Goal: Task Accomplishment & Management: Complete application form

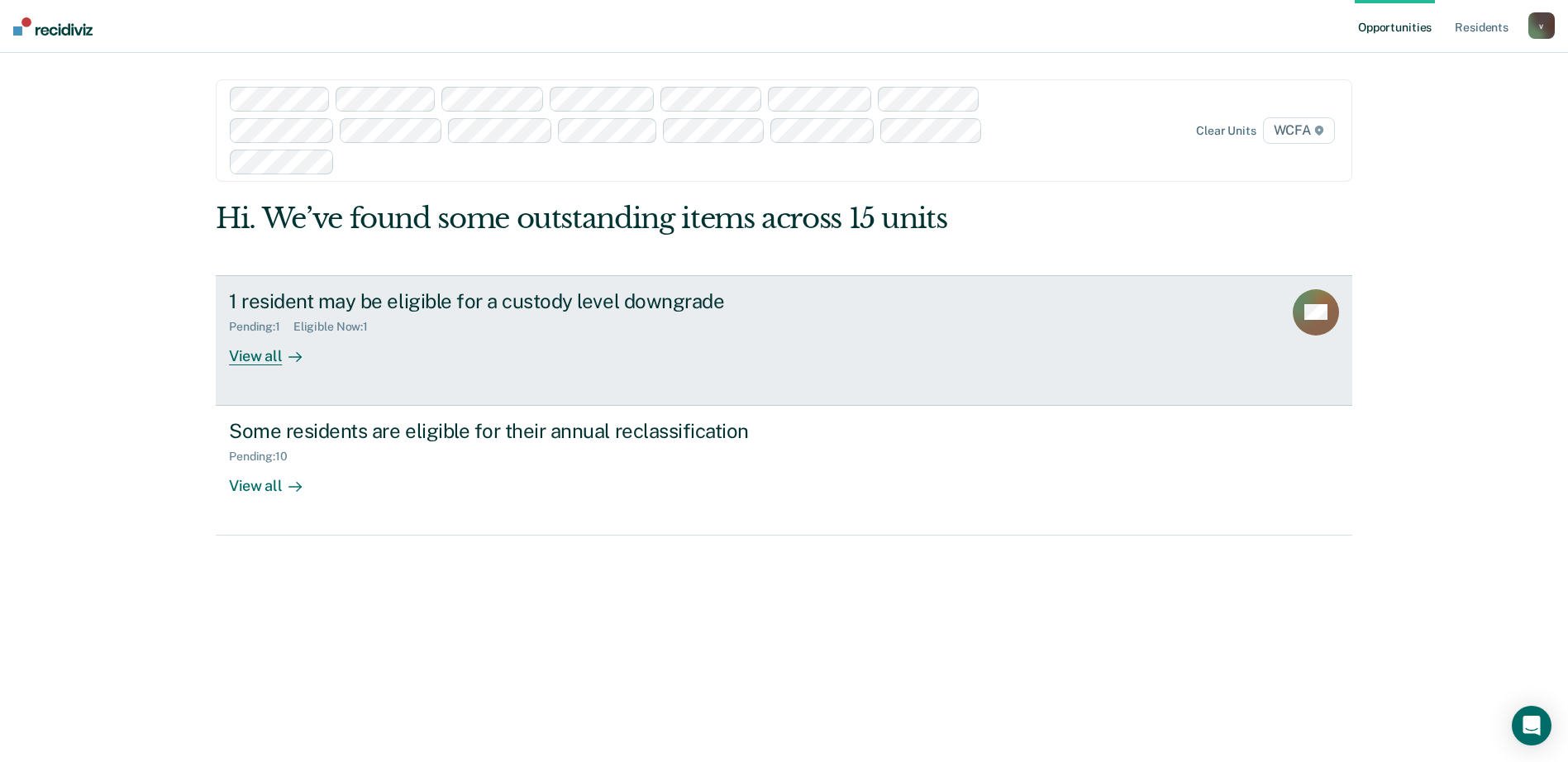
click at [300, 349] on div "View all" at bounding box center [275, 349] width 93 height 32
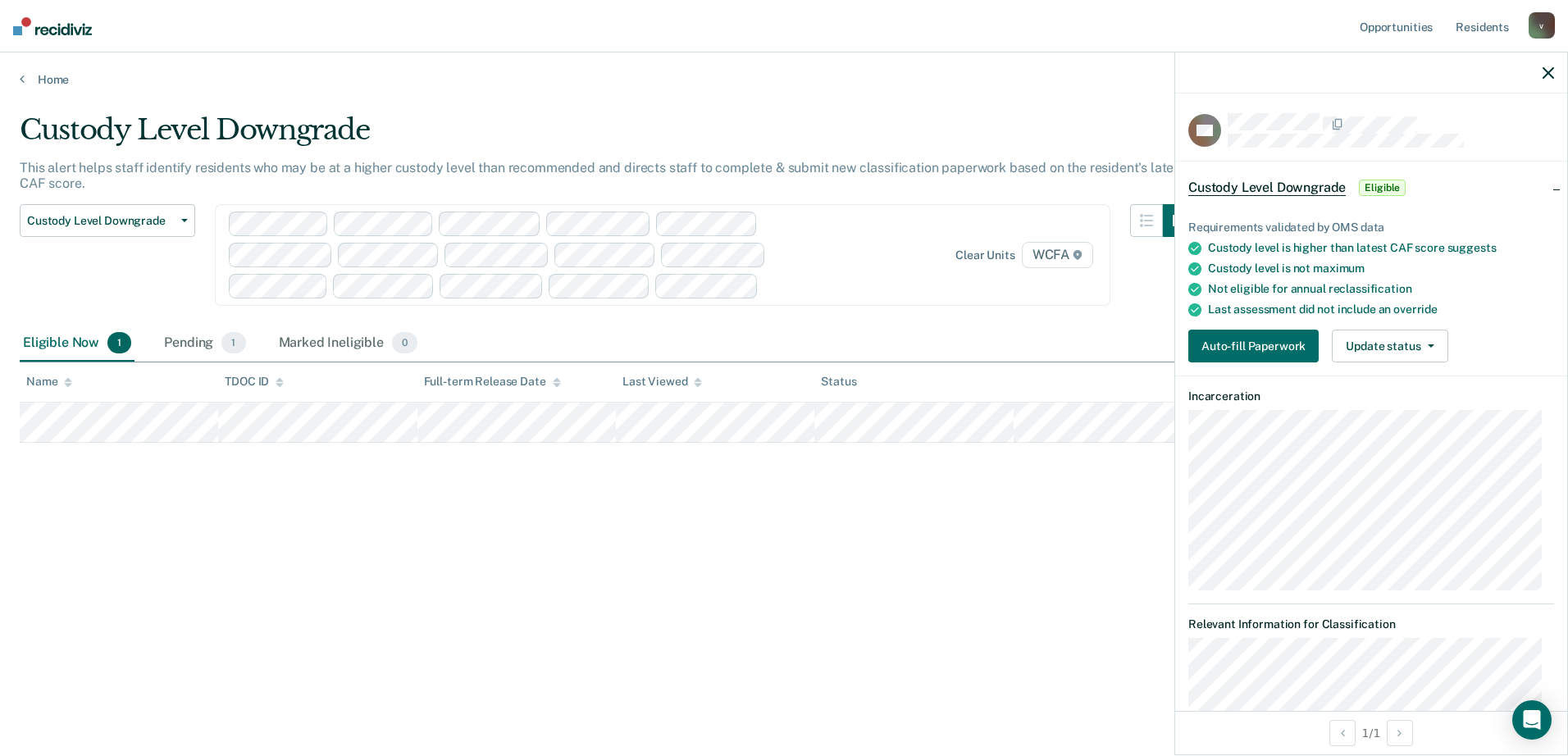
click at [1231, 318] on div "Requirements validated by OMS data Custody level is higher than latest CAF scor…" at bounding box center [1370, 284] width 392 height 181
click at [1242, 338] on button "Auto-fill Paperwork" at bounding box center [1254, 346] width 131 height 33
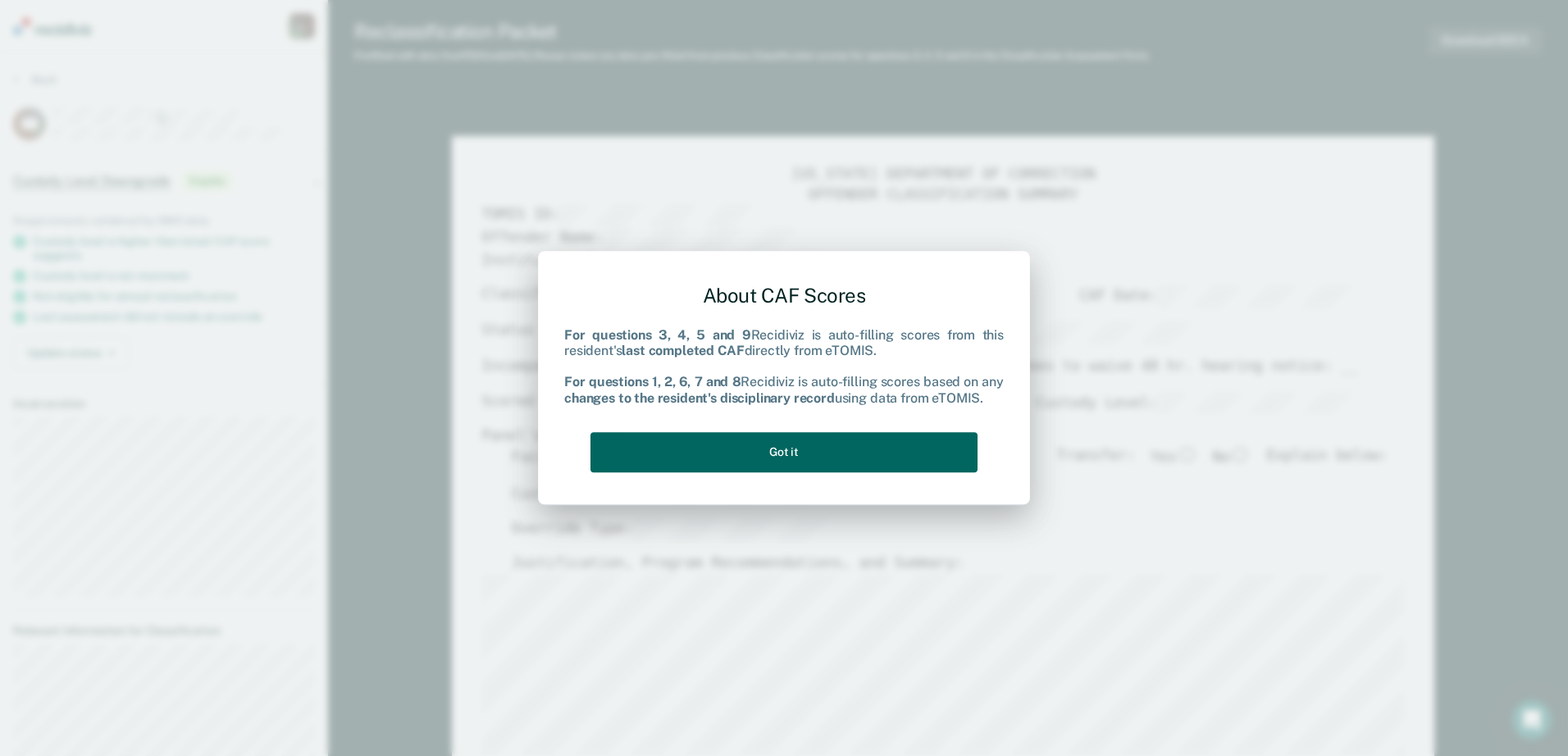
click at [708, 449] on button "Got it" at bounding box center [784, 452] width 387 height 40
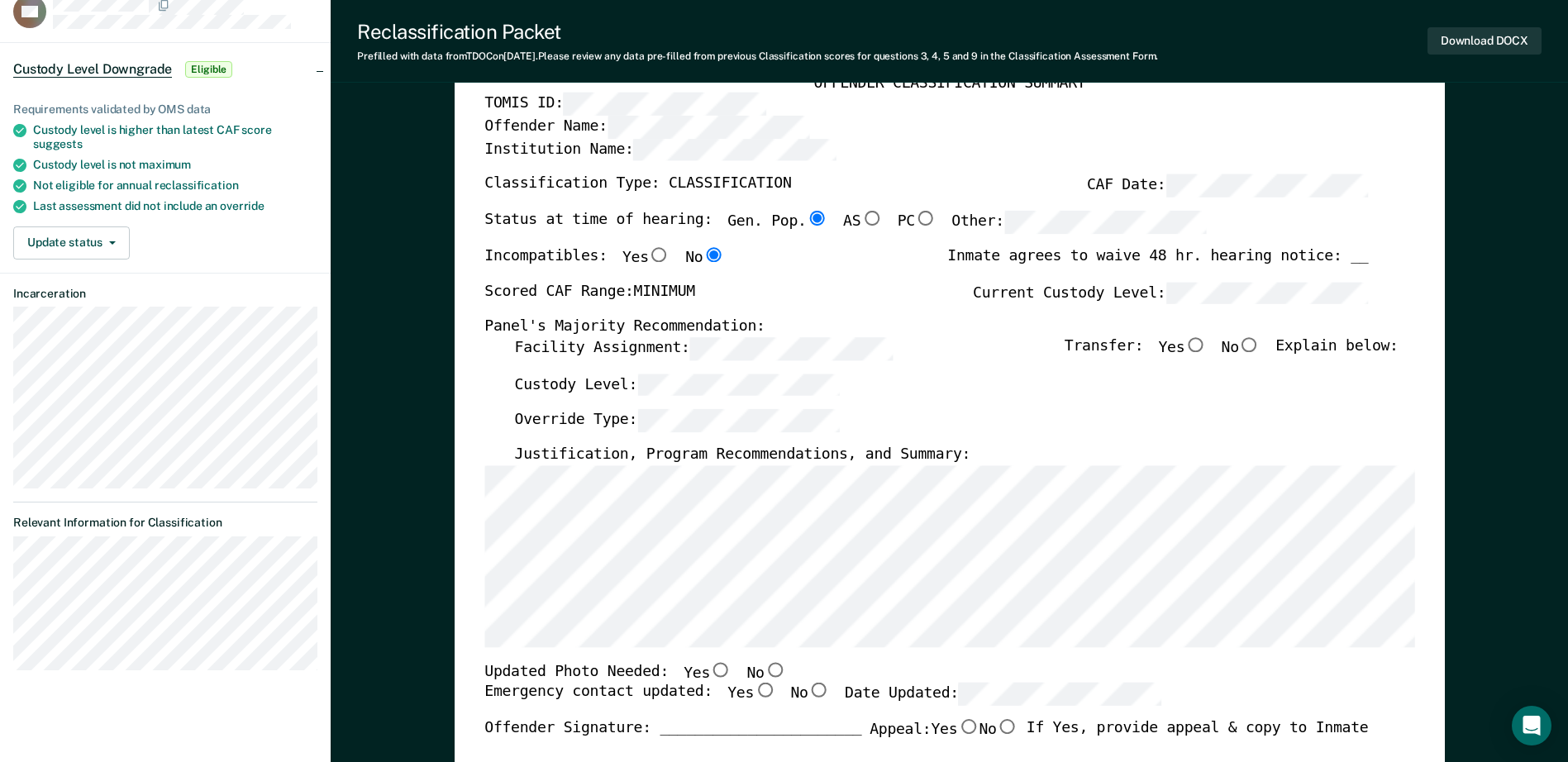
scroll to position [165, 0]
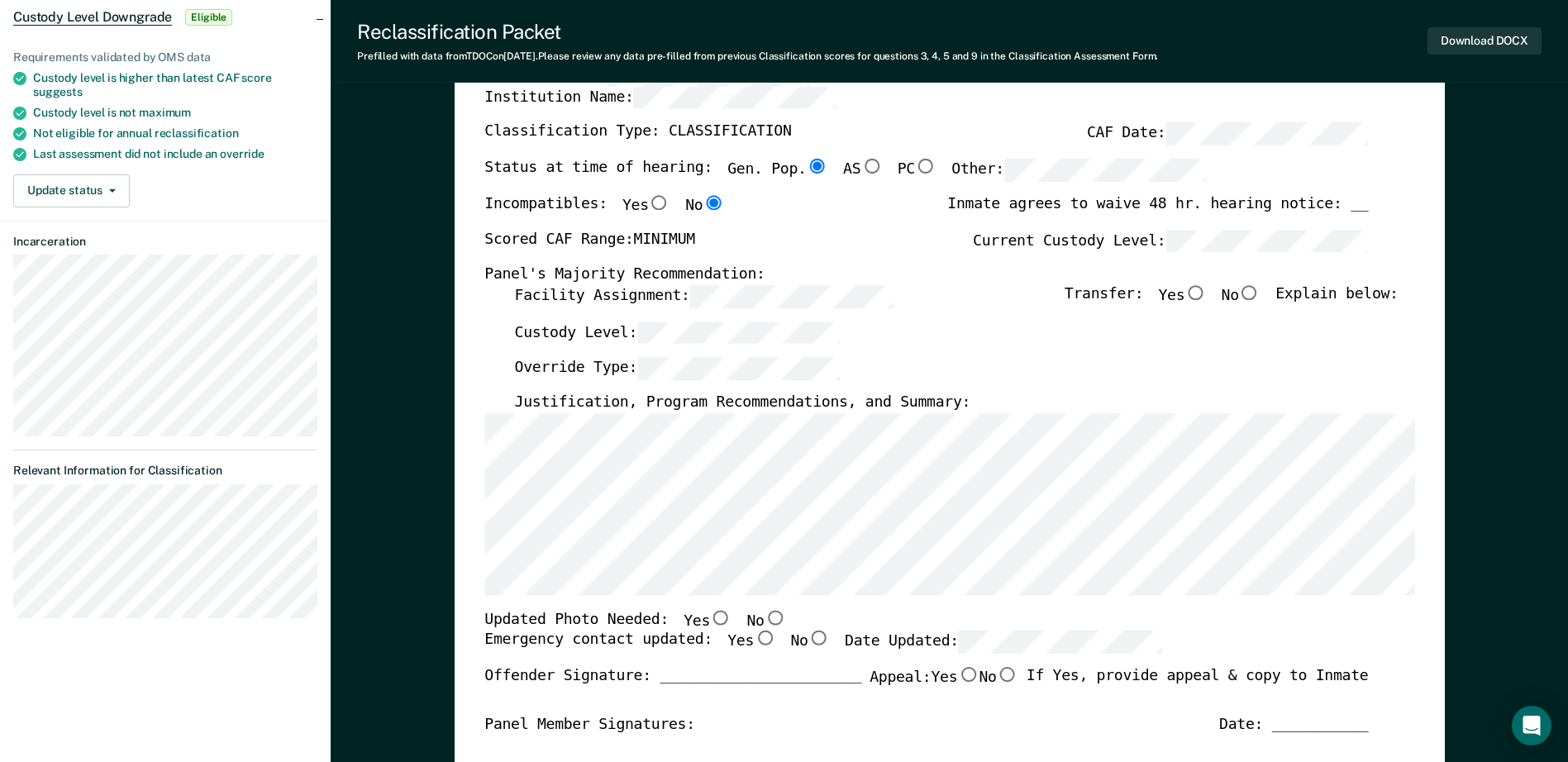
click at [474, 492] on div "[US_STATE] DEPARTMENT OF CORRECTION OFFENDER CLASSIFICATION SUMMARY TOMIS ID: O…" at bounding box center [950, 617] width 990 height 1291
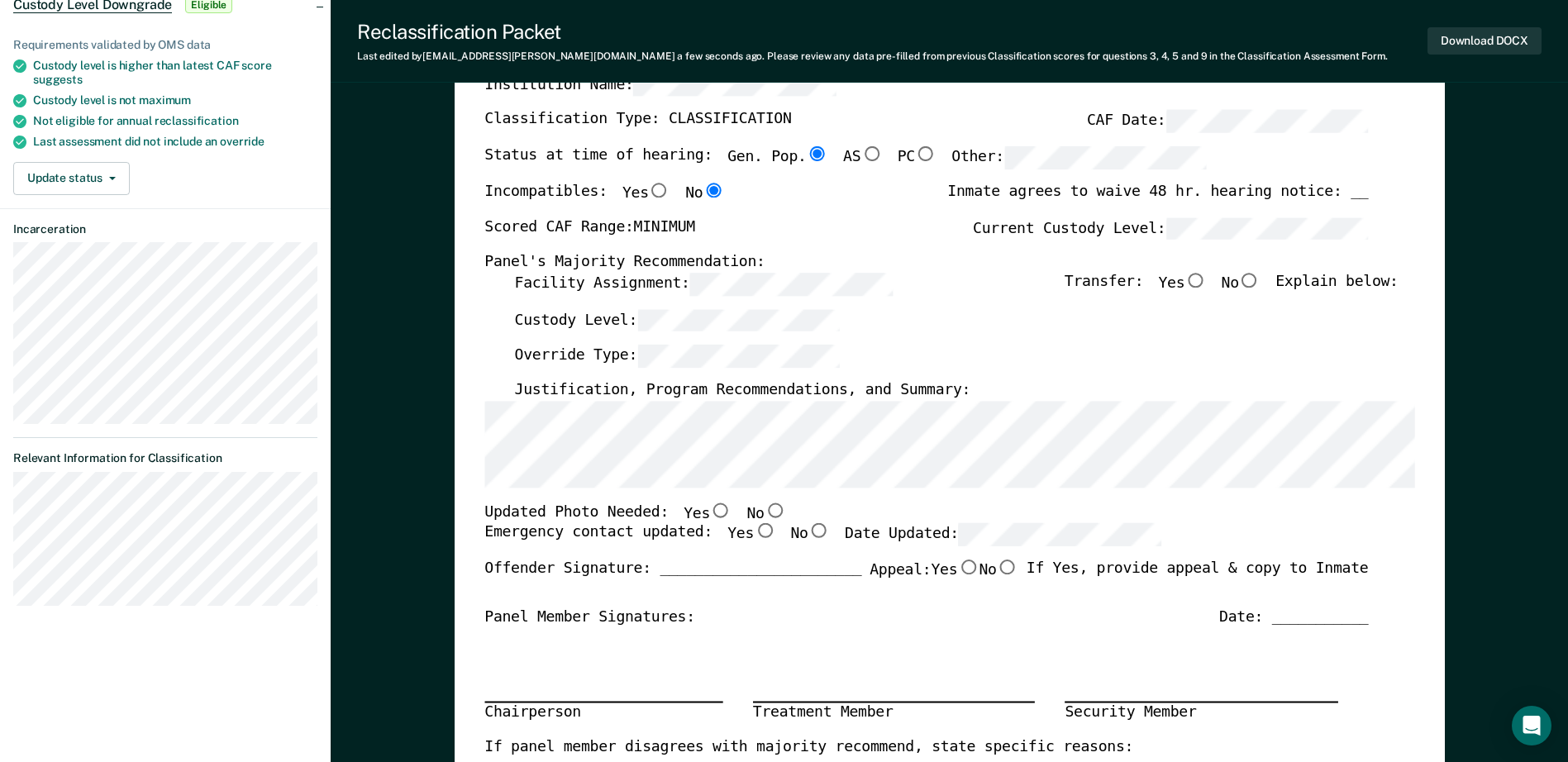
scroll to position [0, 0]
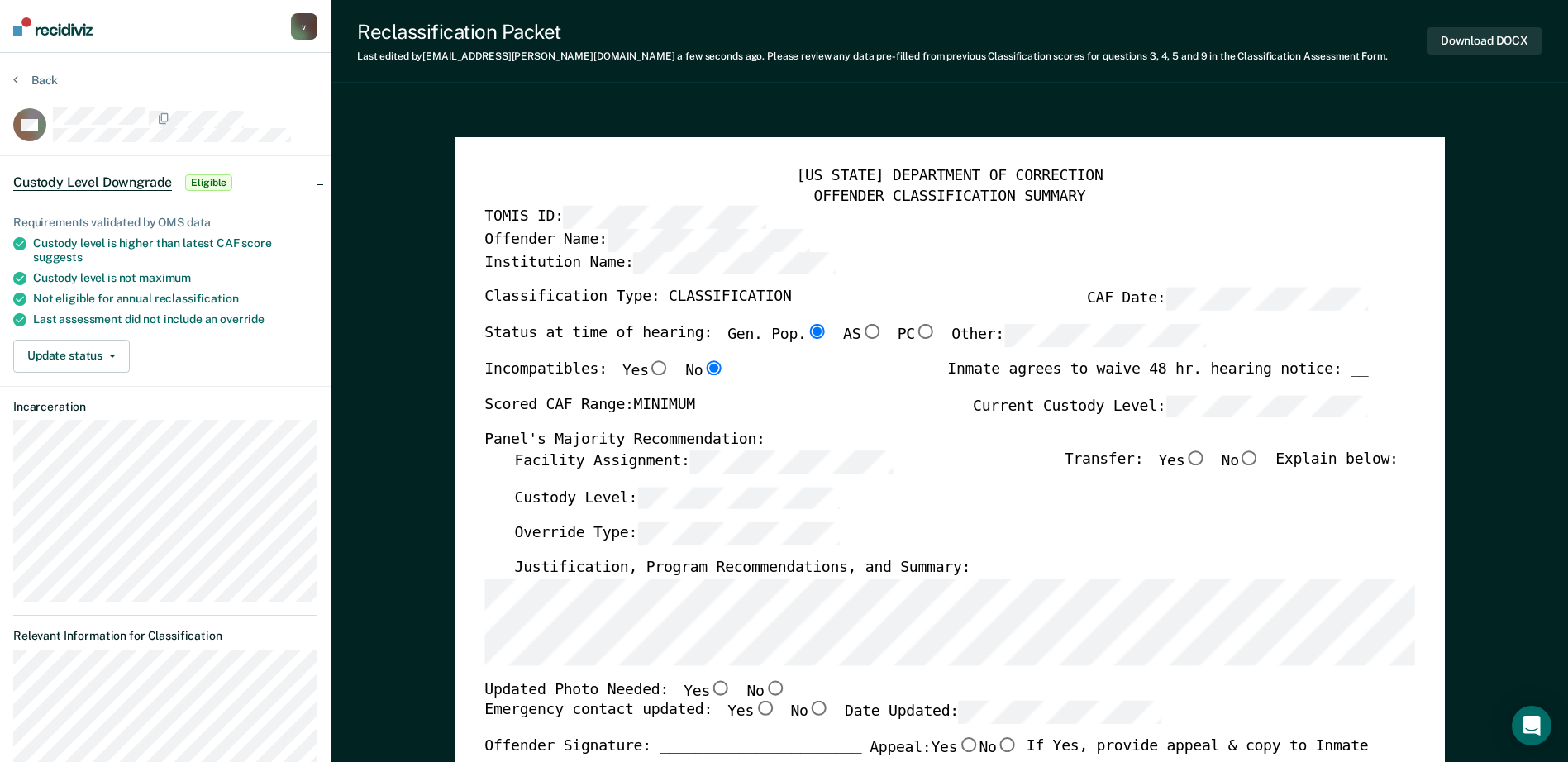
click at [739, 483] on div "Facility Assignment: Transfer: Yes No Explain below:" at bounding box center [956, 468] width 884 height 36
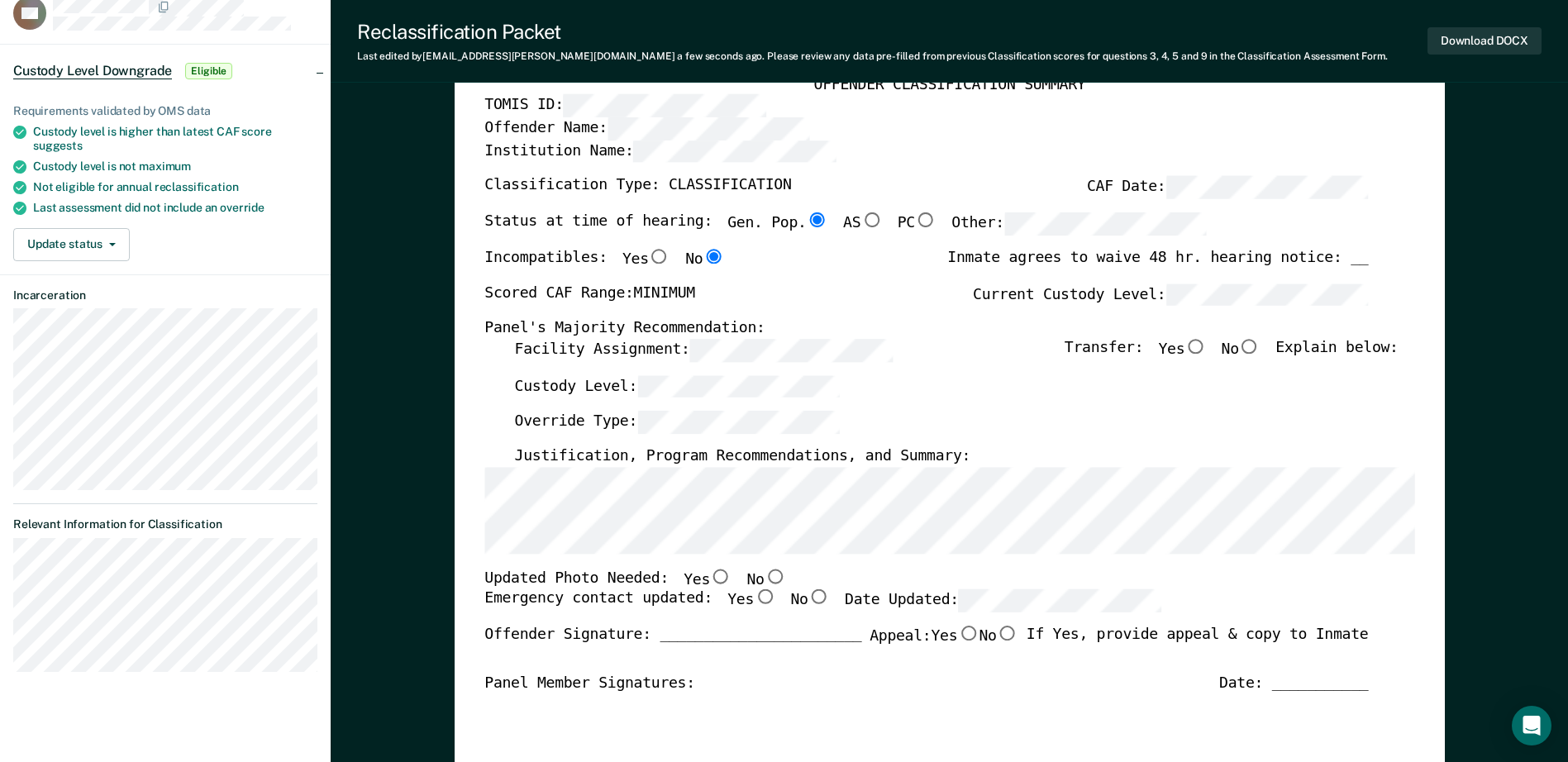
scroll to position [248, 0]
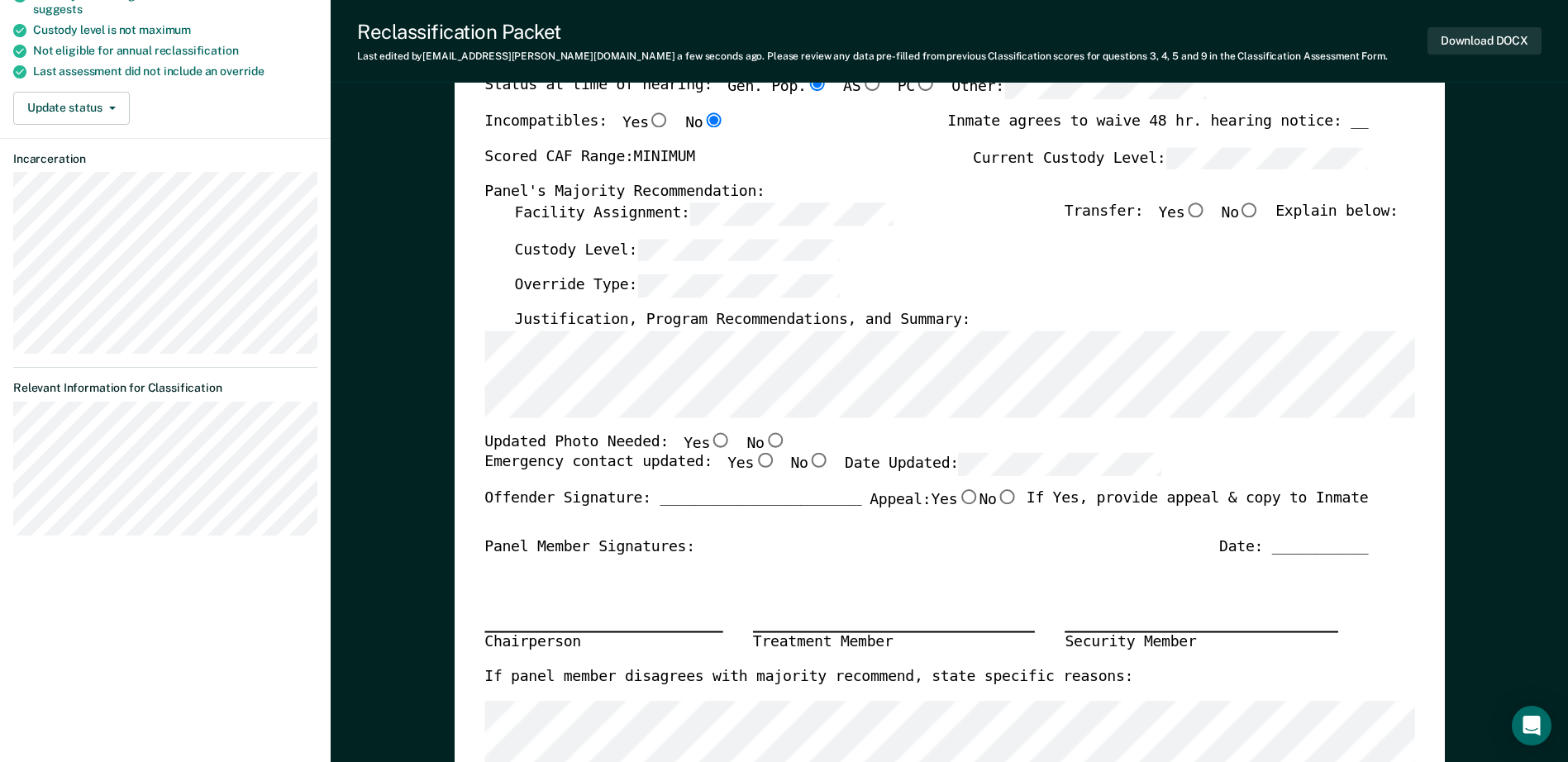
click at [710, 442] on input "Yes" at bounding box center [720, 439] width 22 height 15
type textarea "x"
radio input "true"
click at [754, 462] on input "Yes" at bounding box center [765, 461] width 22 height 15
type textarea "x"
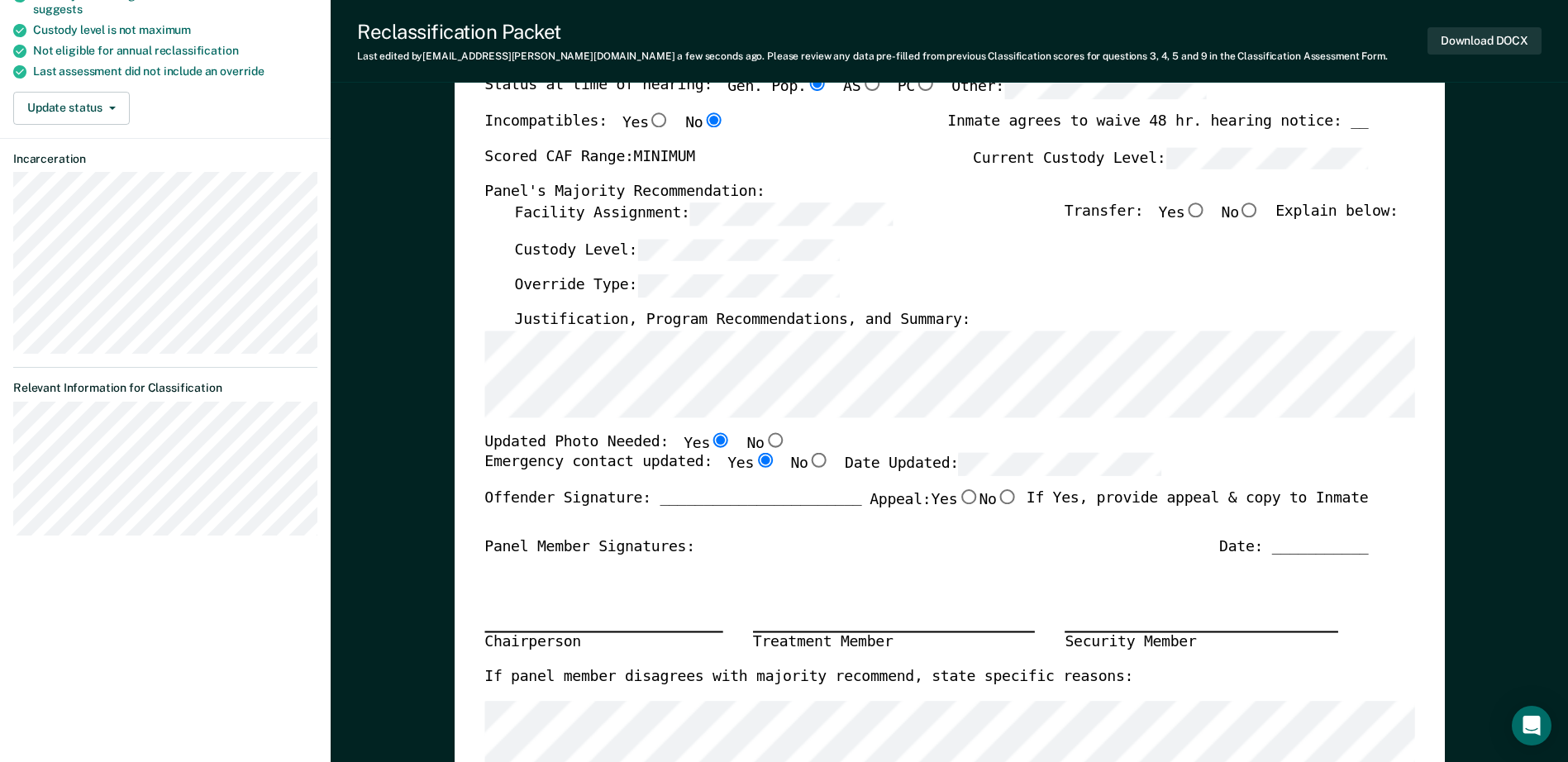
radio input "true"
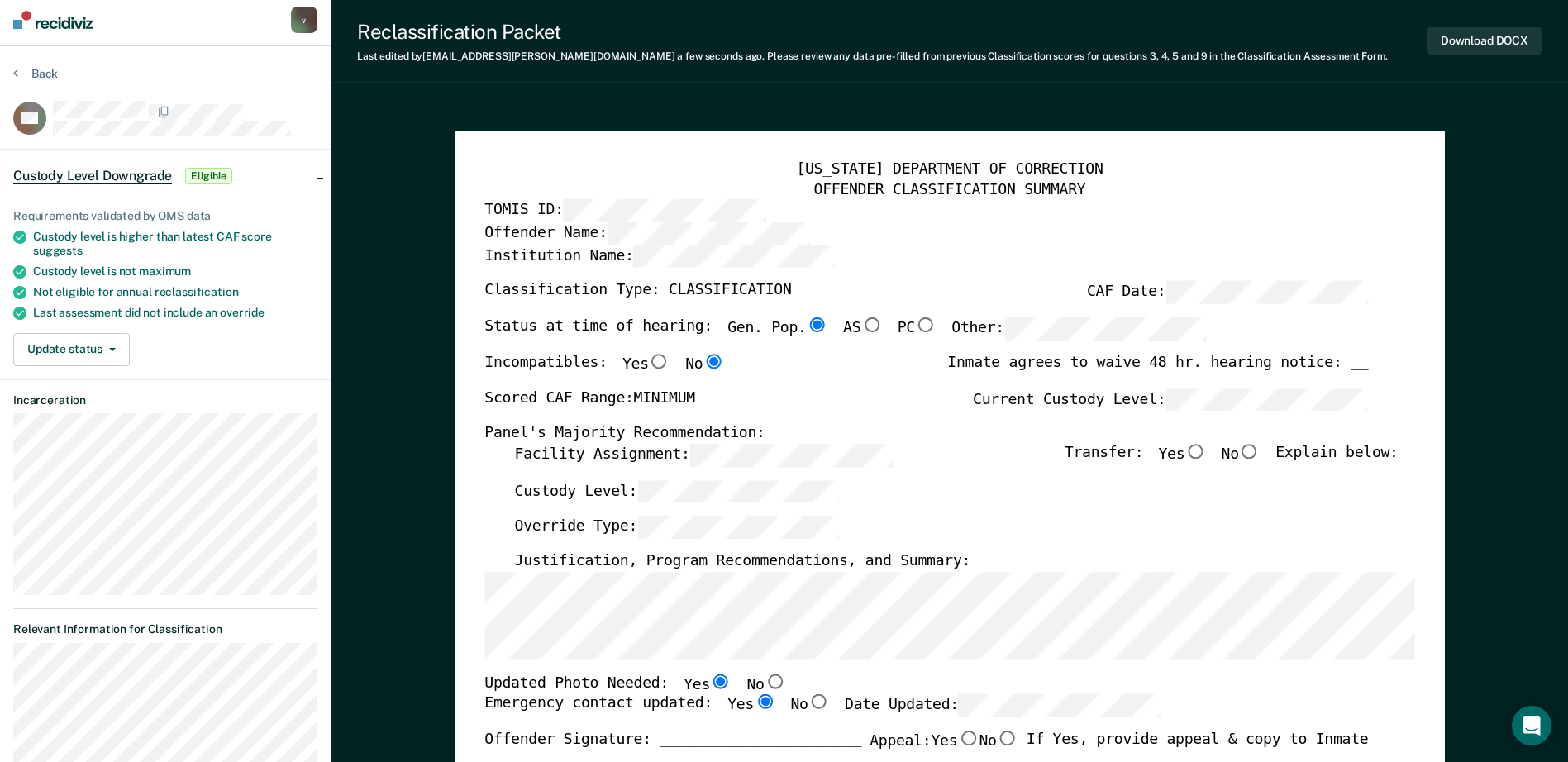
scroll to position [0, 0]
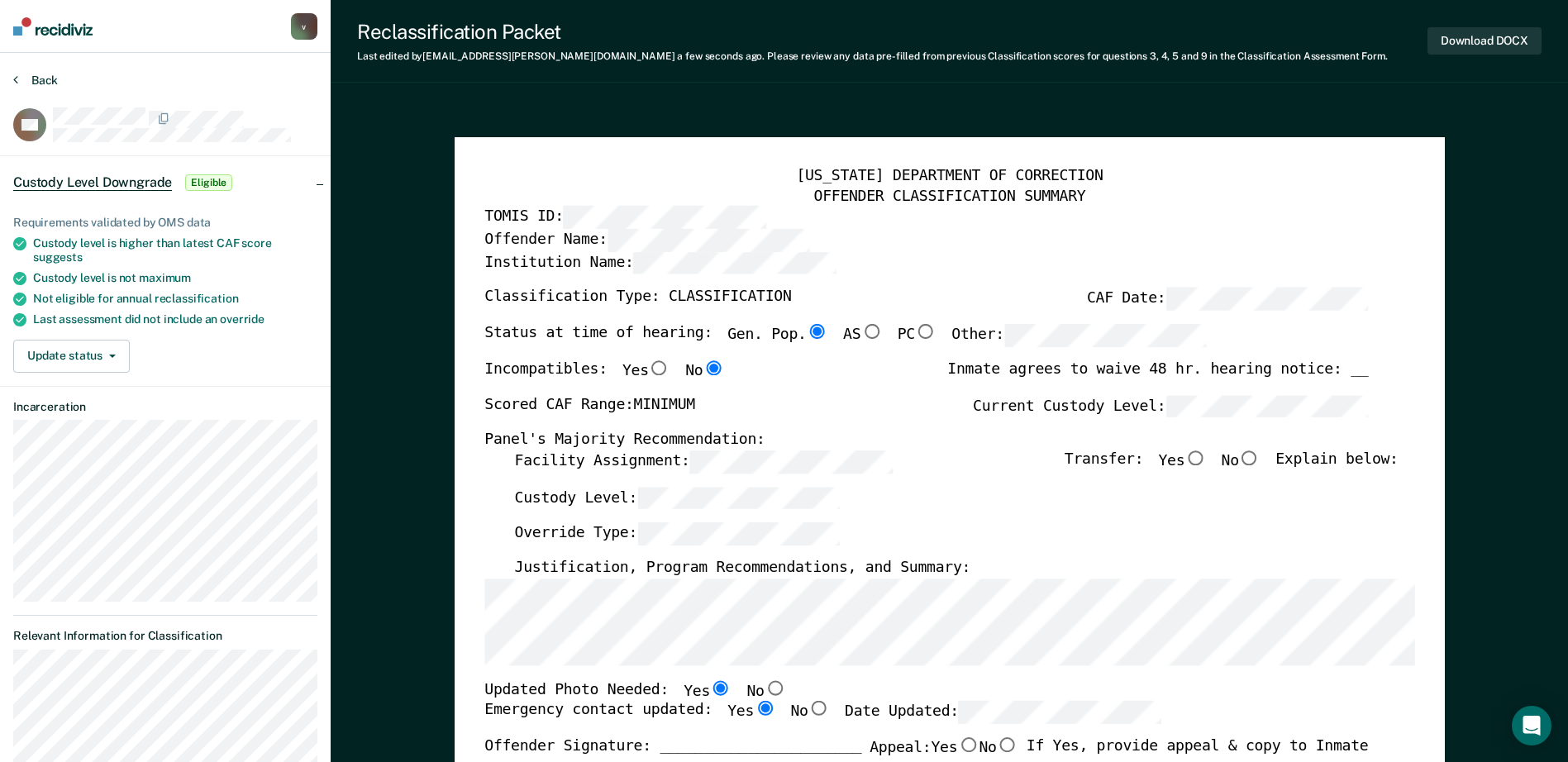
click at [48, 75] on button "Back" at bounding box center [35, 80] width 45 height 15
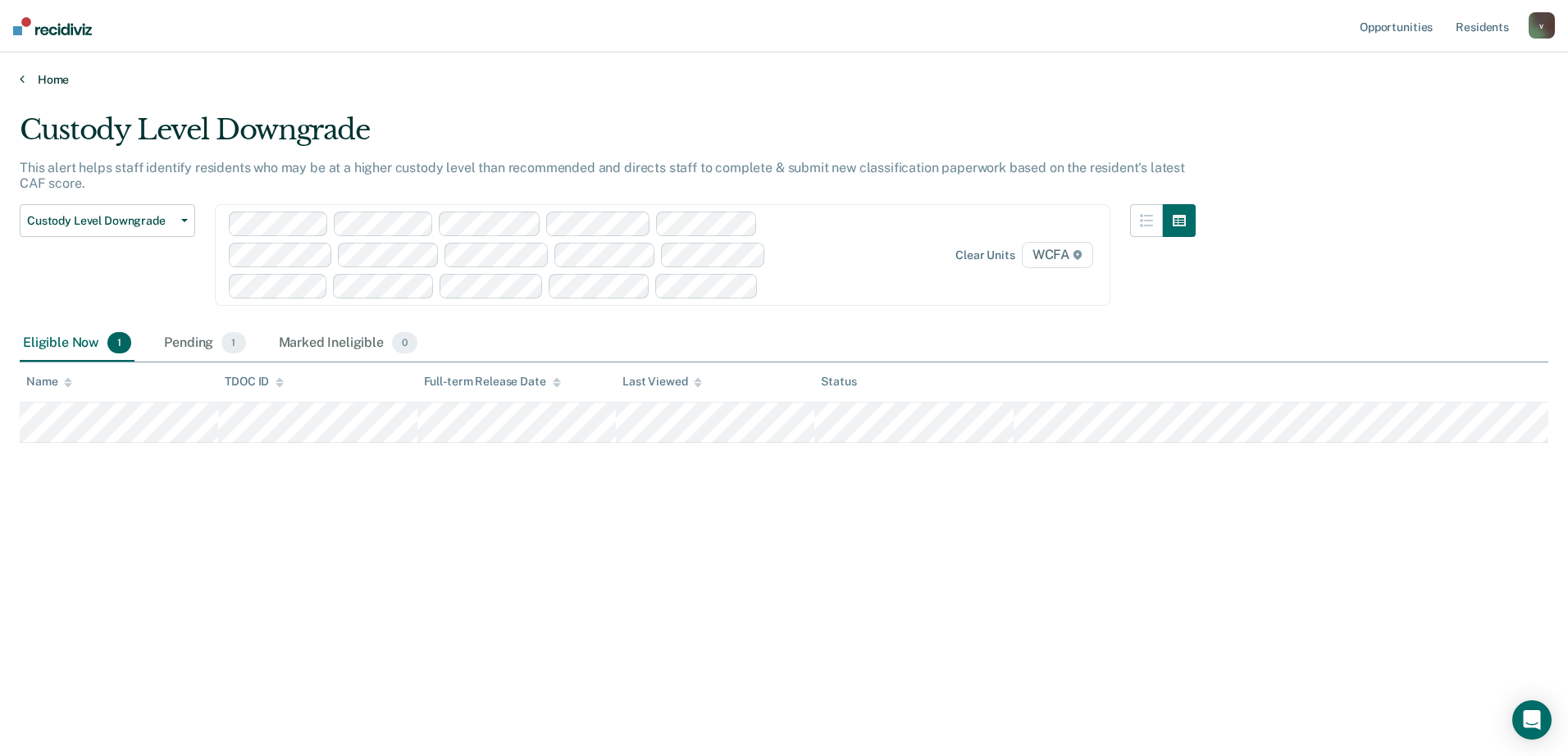
click at [60, 82] on link "Home" at bounding box center [784, 79] width 1528 height 15
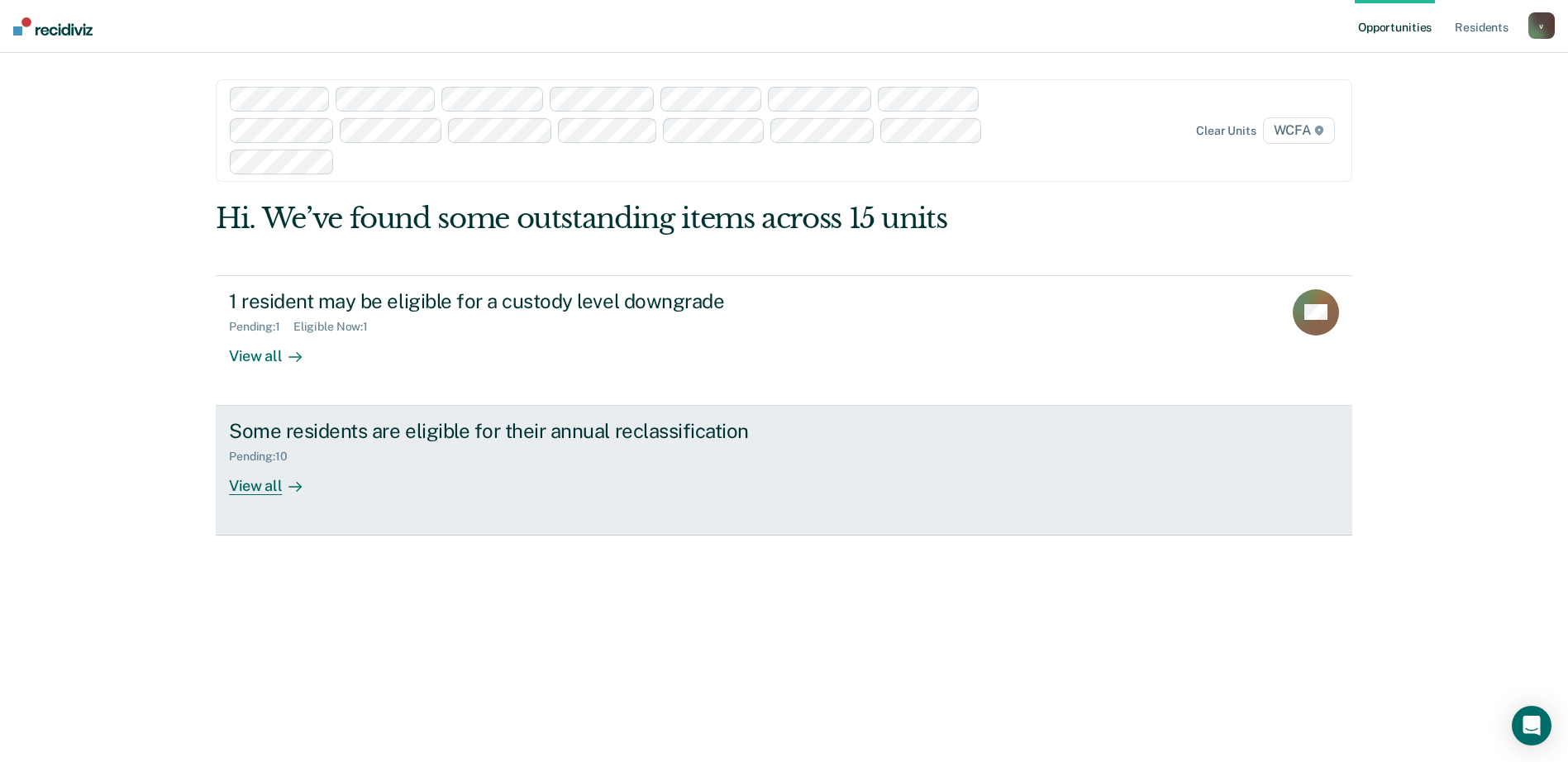
click at [281, 499] on link "Some residents are eligible for their annual reclassification Pending : 10 View…" at bounding box center [784, 471] width 1137 height 130
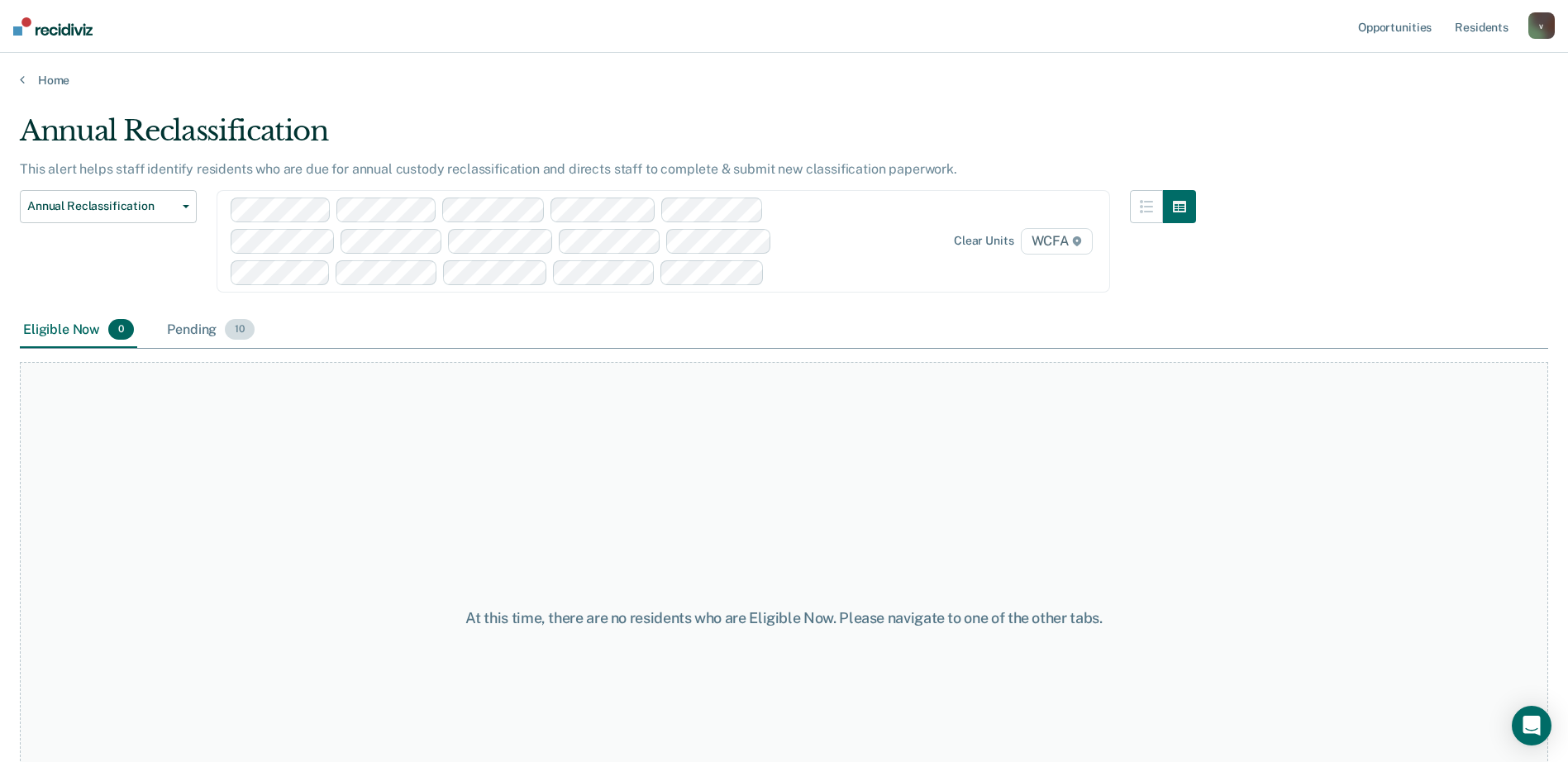
click at [190, 336] on div "Pending 10" at bounding box center [210, 331] width 94 height 36
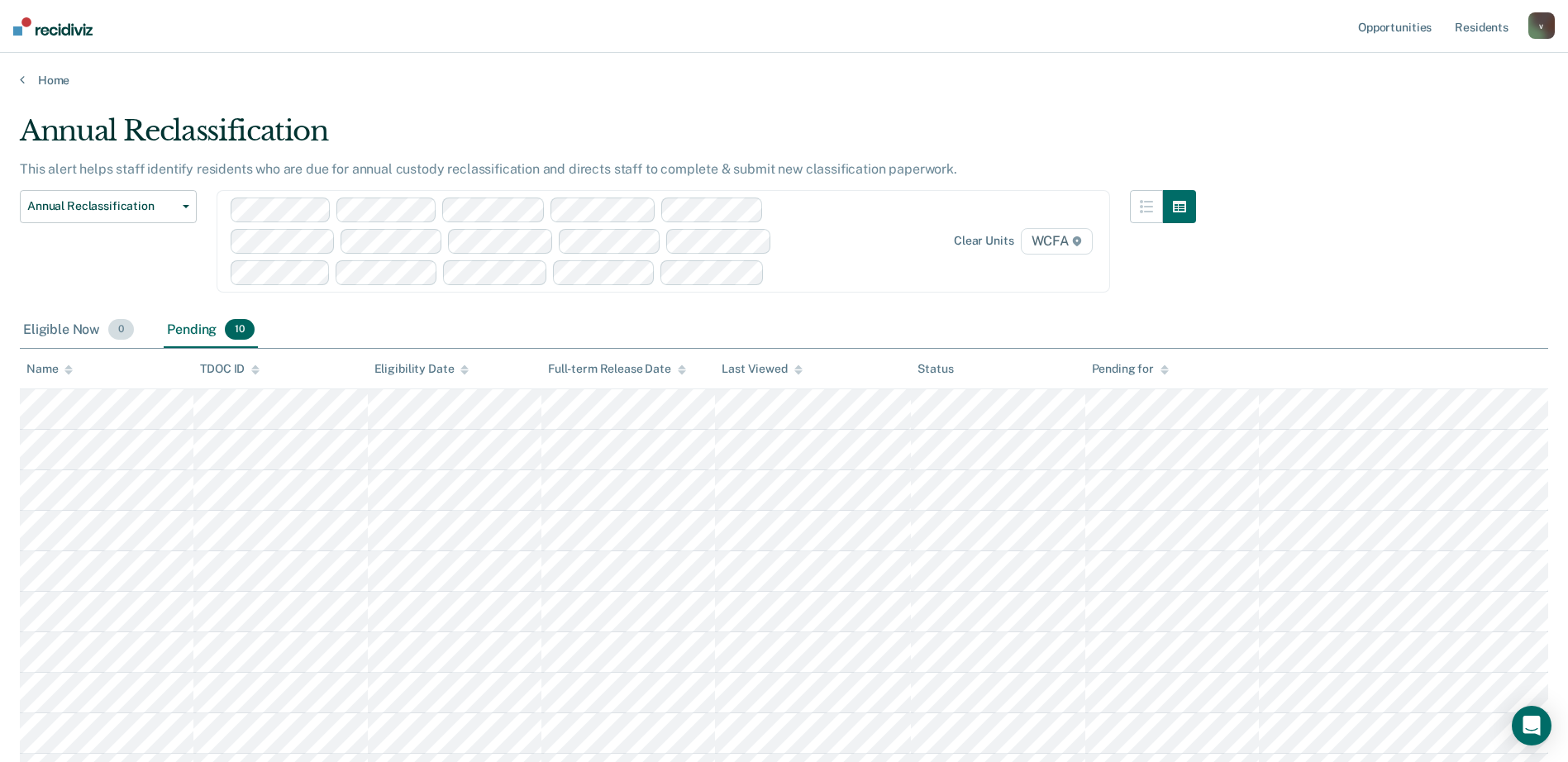
click at [57, 324] on div "Eligible Now 0" at bounding box center [79, 331] width 118 height 36
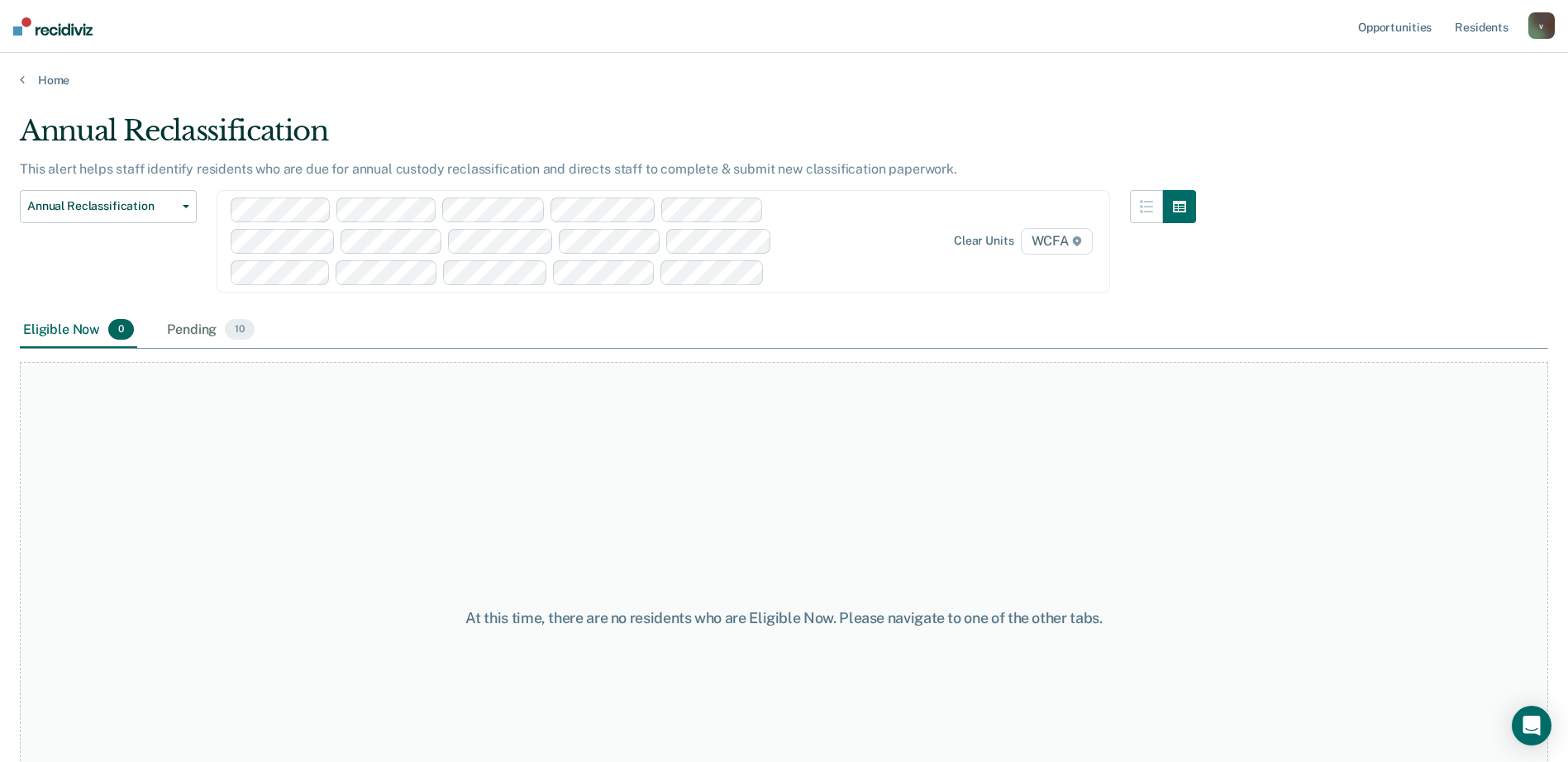
click at [48, 68] on div "Home" at bounding box center [784, 70] width 1568 height 35
click at [43, 78] on link "Home" at bounding box center [784, 80] width 1529 height 15
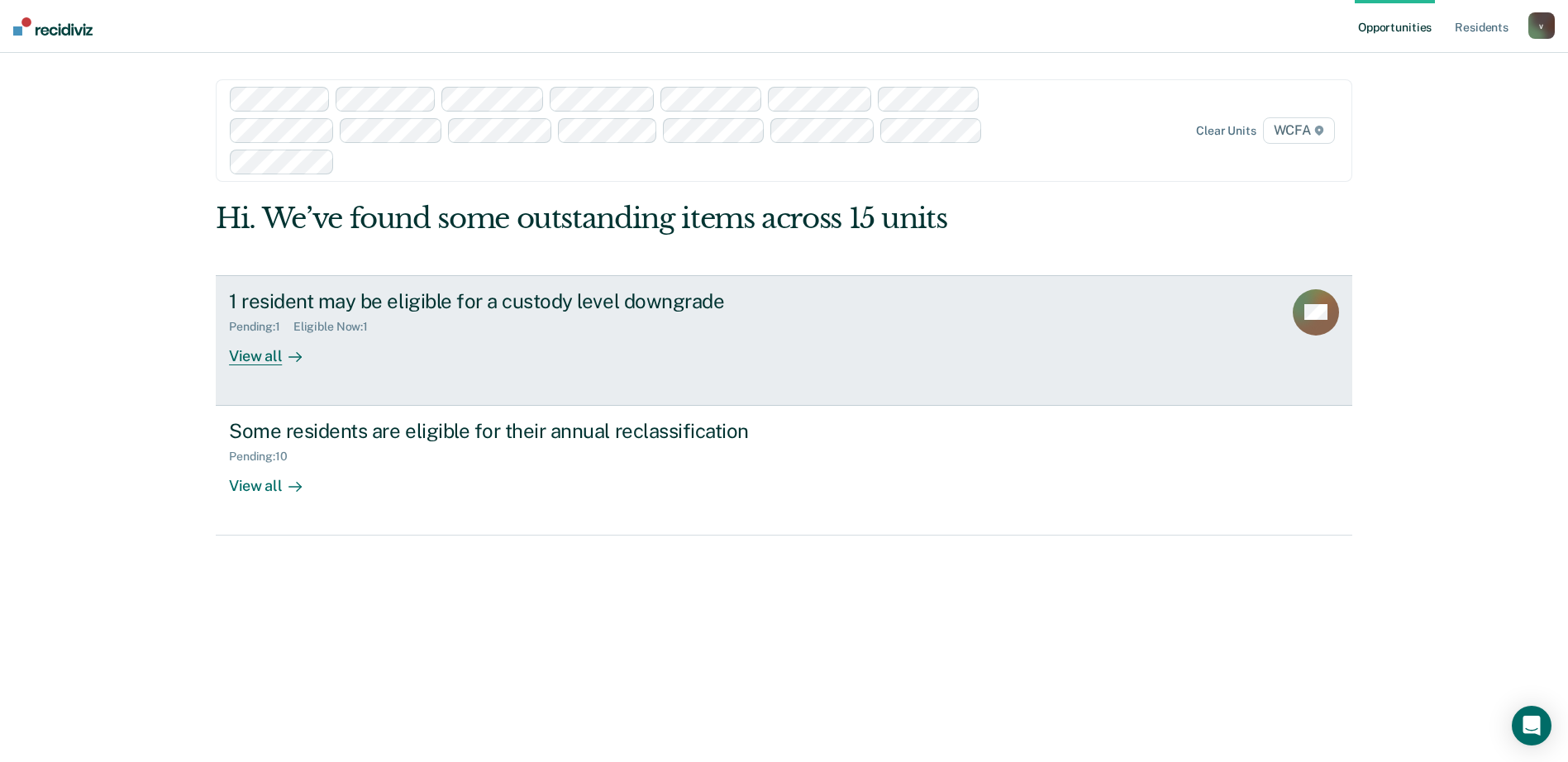
click at [296, 364] on div at bounding box center [292, 356] width 20 height 19
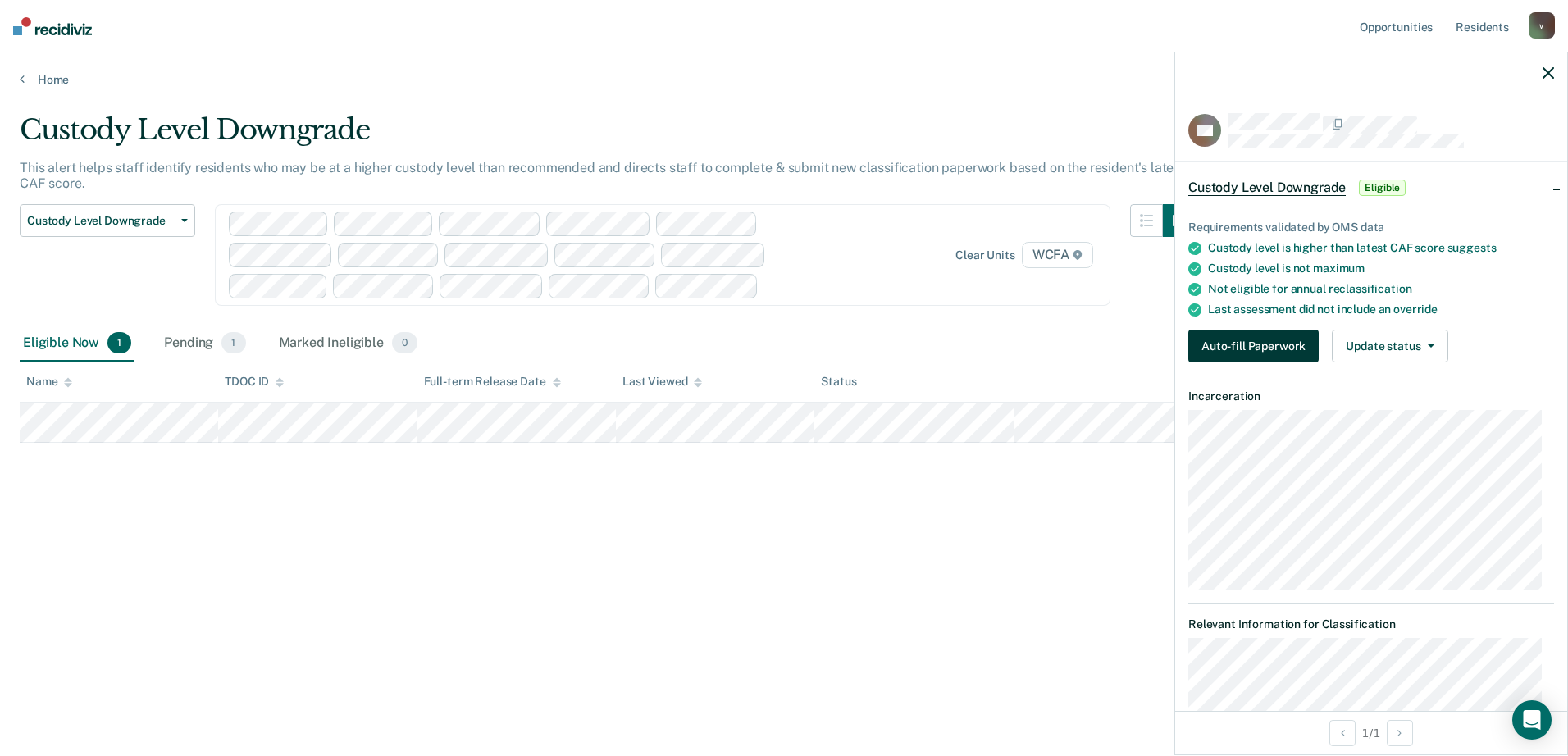
click at [1222, 351] on button "Auto-fill Paperwork" at bounding box center [1254, 346] width 131 height 33
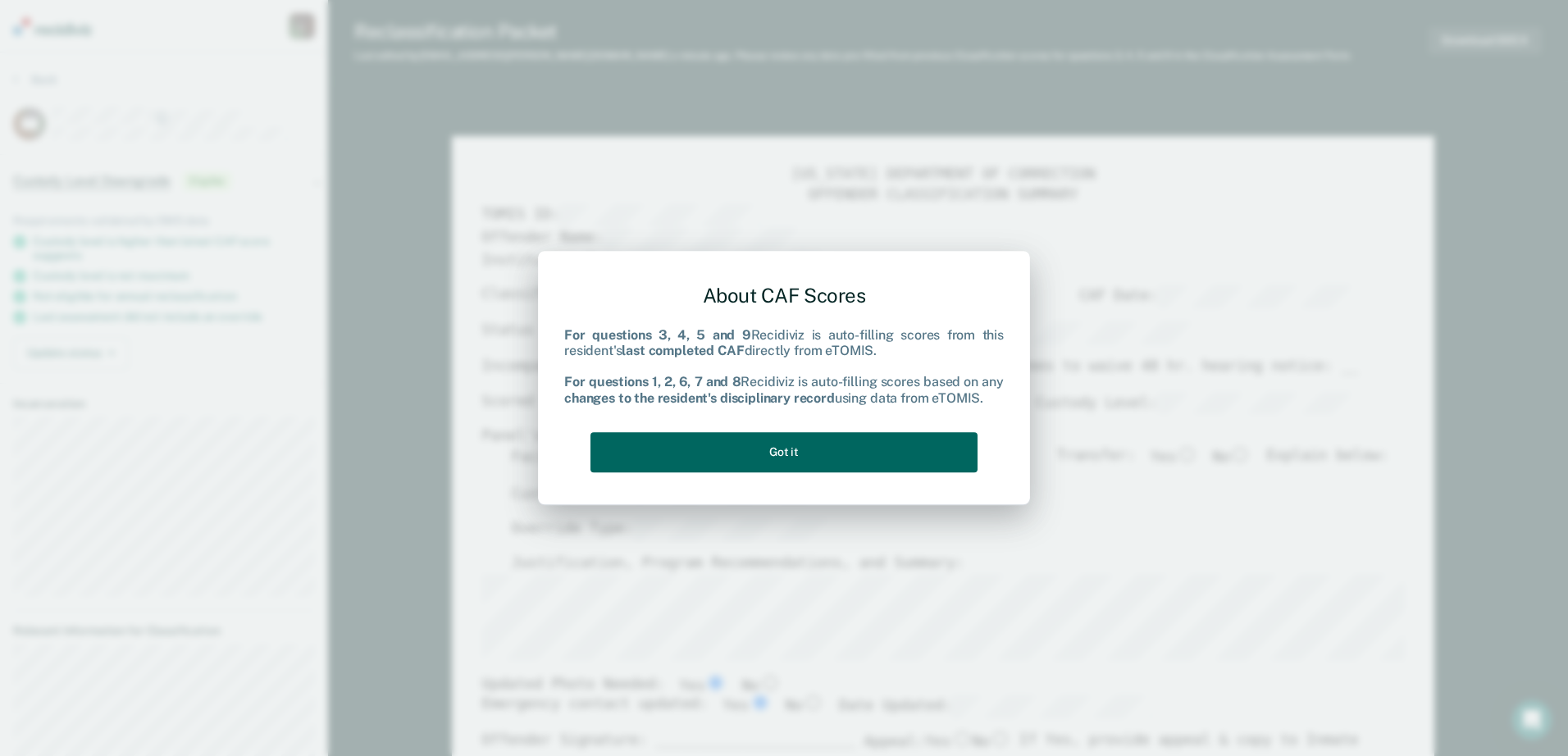
click at [757, 455] on button "Got it" at bounding box center [784, 452] width 387 height 40
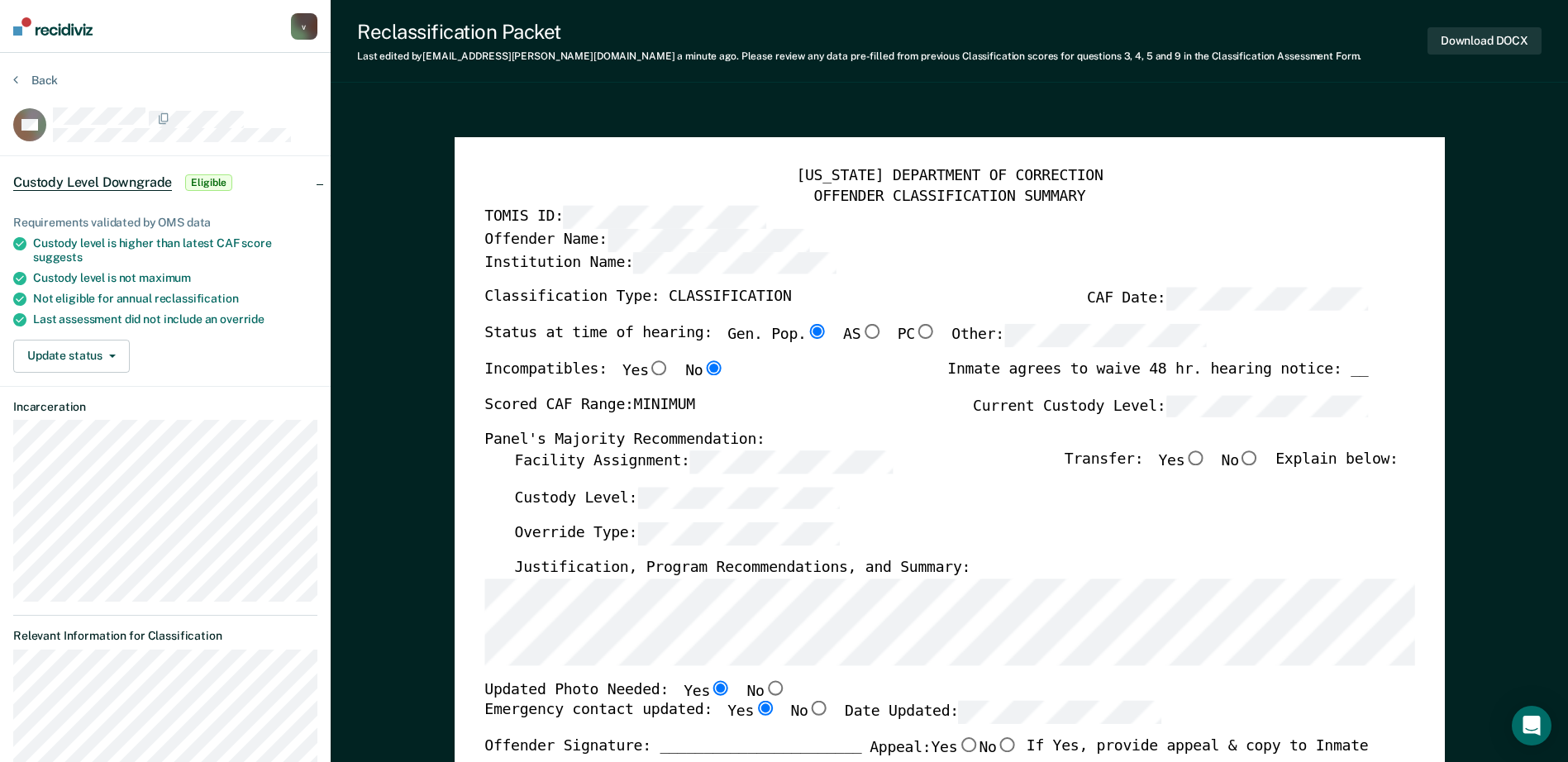
click at [764, 688] on input "No" at bounding box center [774, 688] width 22 height 15
type textarea "x"
radio input "false"
radio input "true"
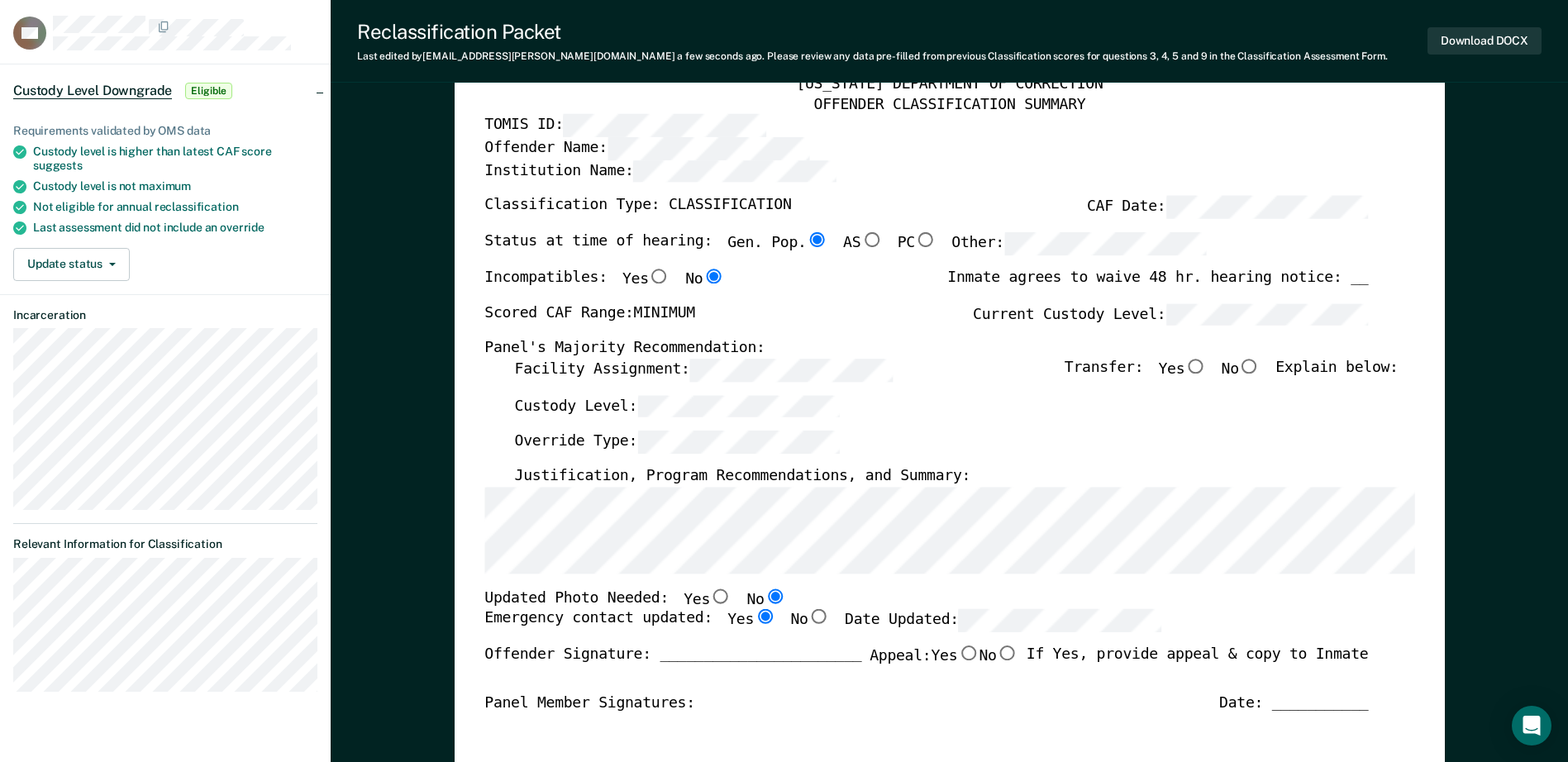
scroll to position [248, 0]
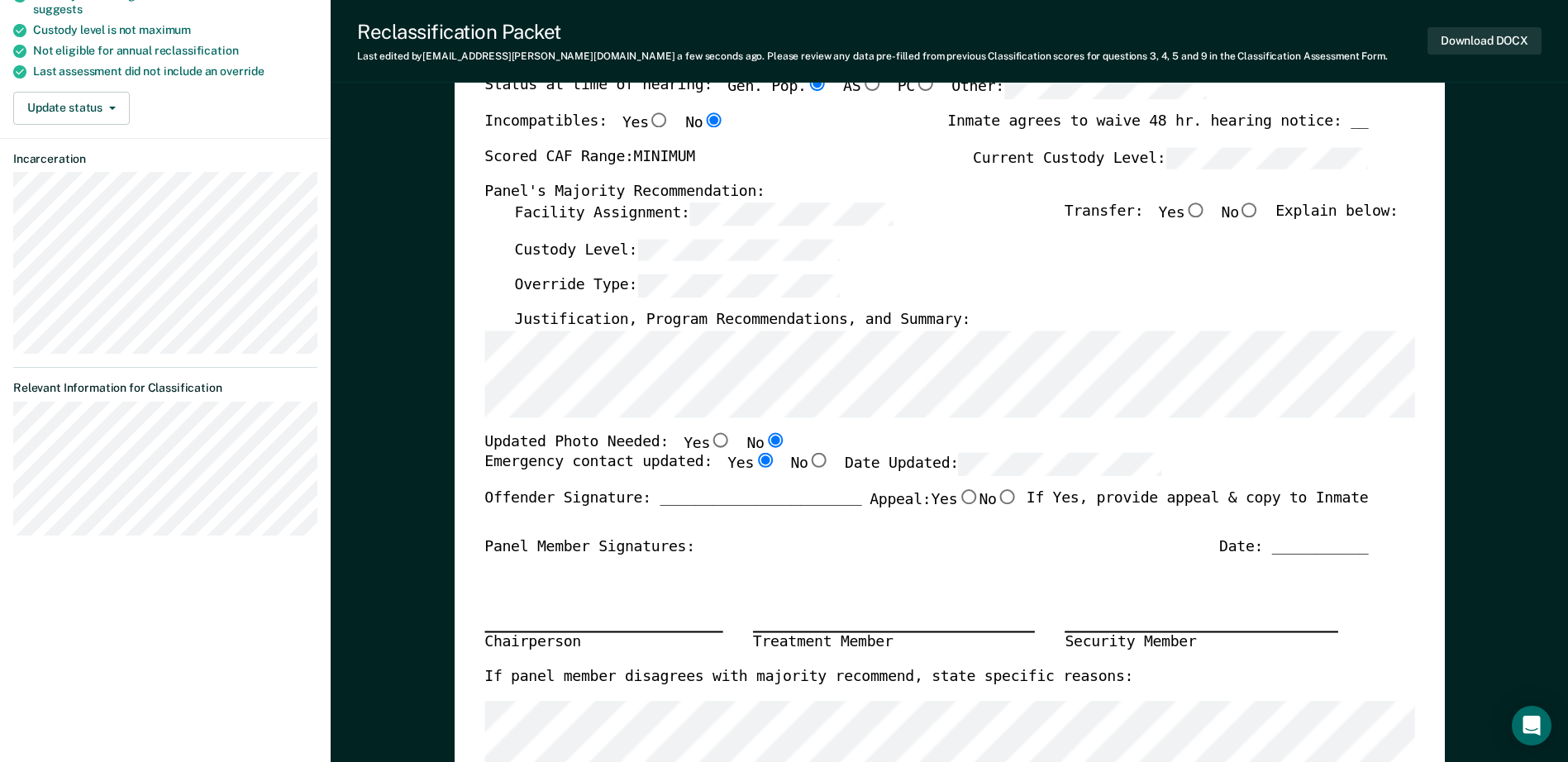
click at [164, 464] on section "Back AA Custody Level Downgrade Eligible Requirements validated by OMS data Cus…" at bounding box center [165, 187] width 331 height 764
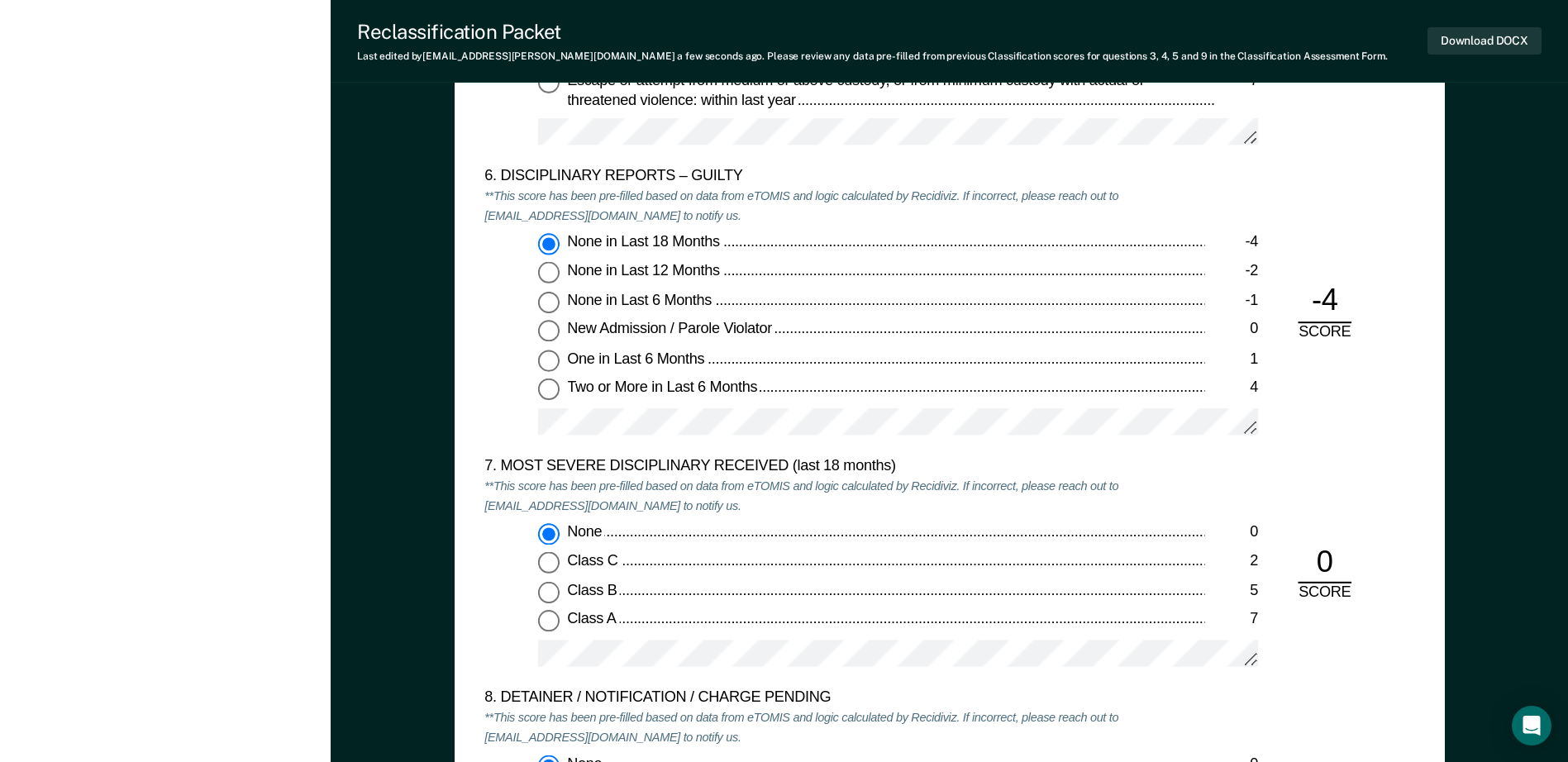
scroll to position [3059, 0]
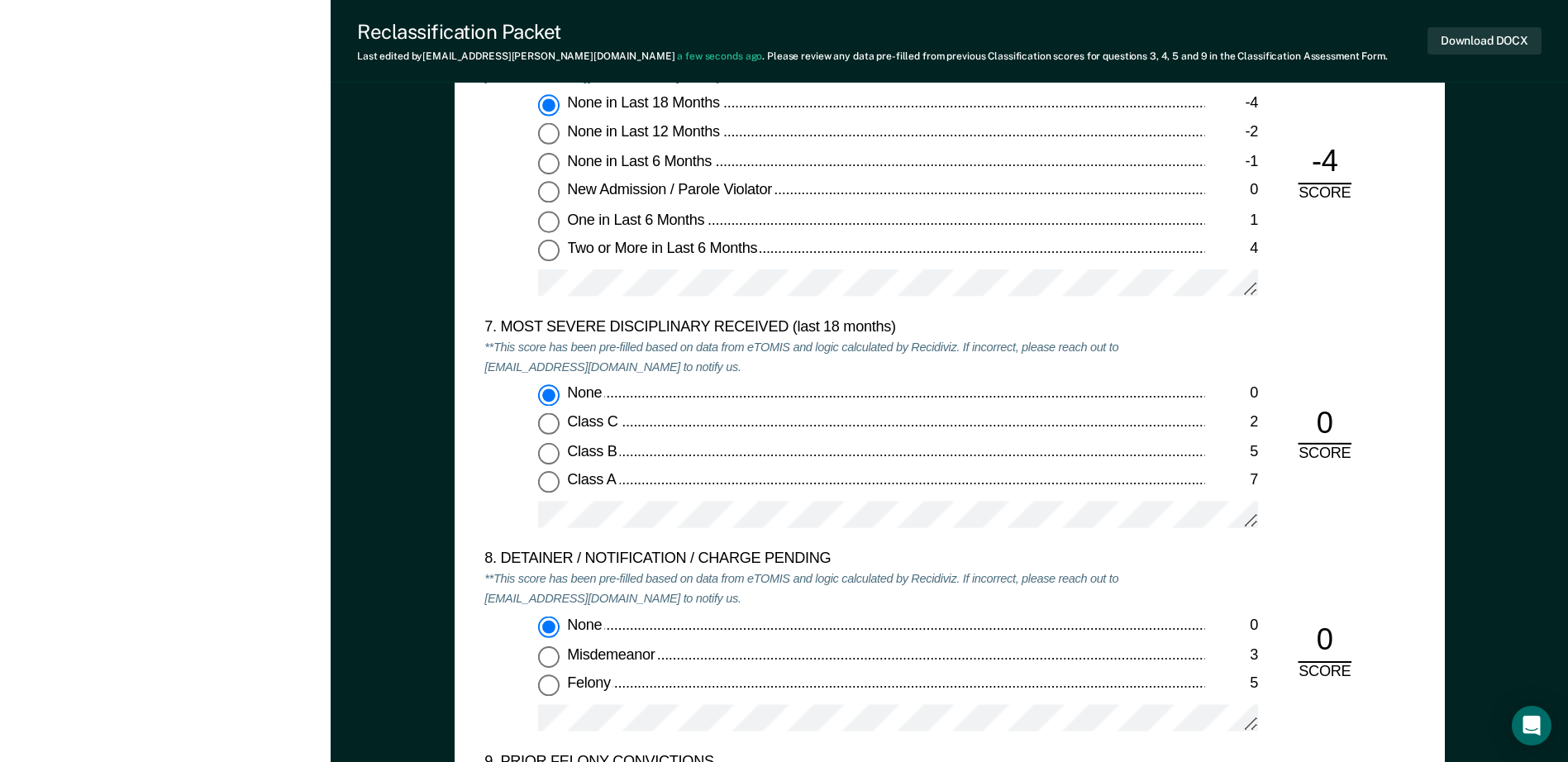
drag, startPoint x: 3, startPoint y: 465, endPoint x: 532, endPoint y: 287, distance: 558.1
click at [532, 287] on div "None in Last 18 Months -4 None in Last 12 Months -2 None in Last 6 Months -1 Ne…" at bounding box center [845, 203] width 720 height 216
click at [529, 494] on div "None 0 Class C 2 Class B 5 Class A 7" at bounding box center [845, 463] width 720 height 158
click at [1195, 327] on div "7. MOST SEVERE DISCIPLINARY RECEIVED (last 18 months)" at bounding box center [845, 328] width 720 height 20
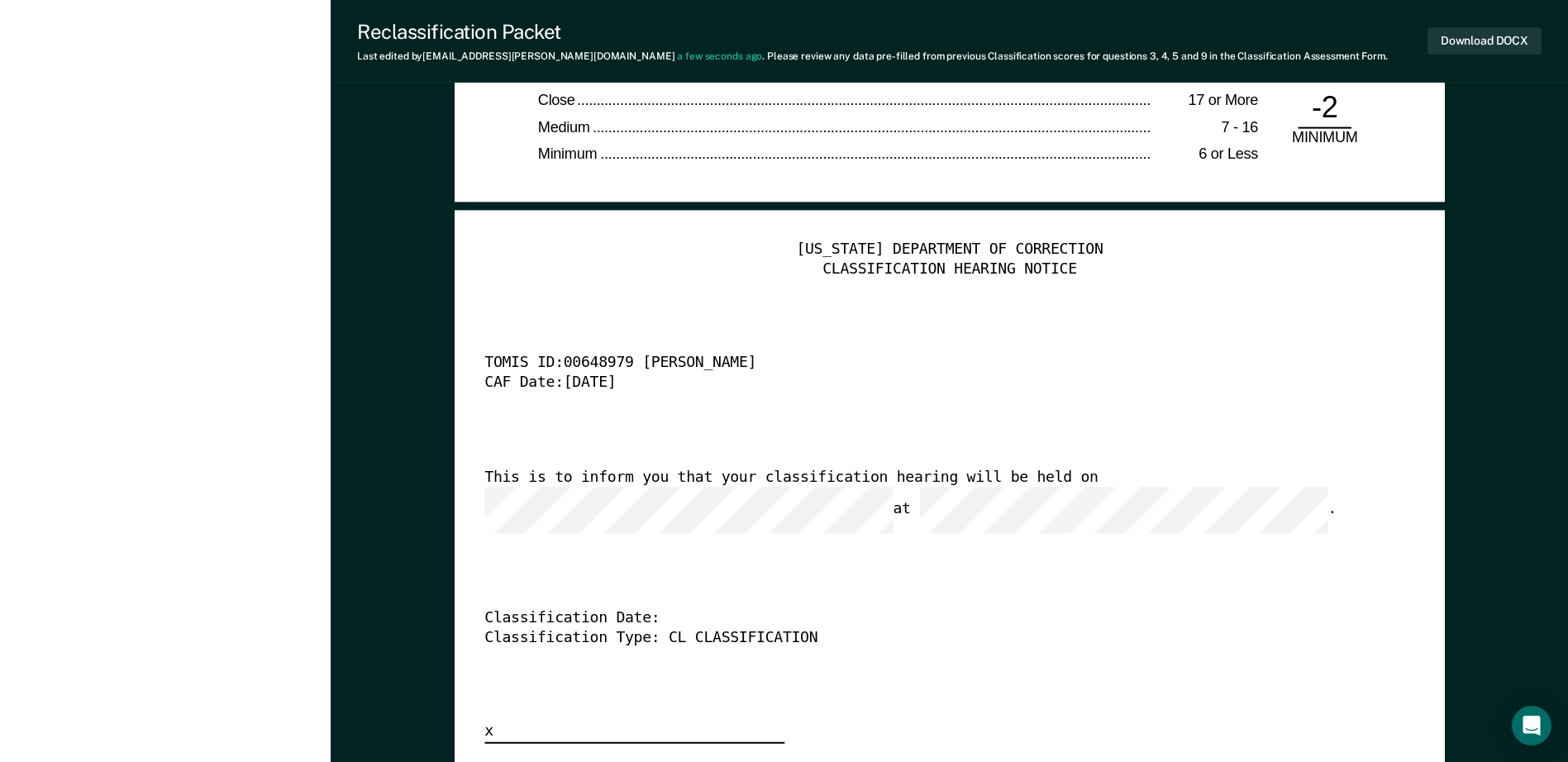
scroll to position [3968, 0]
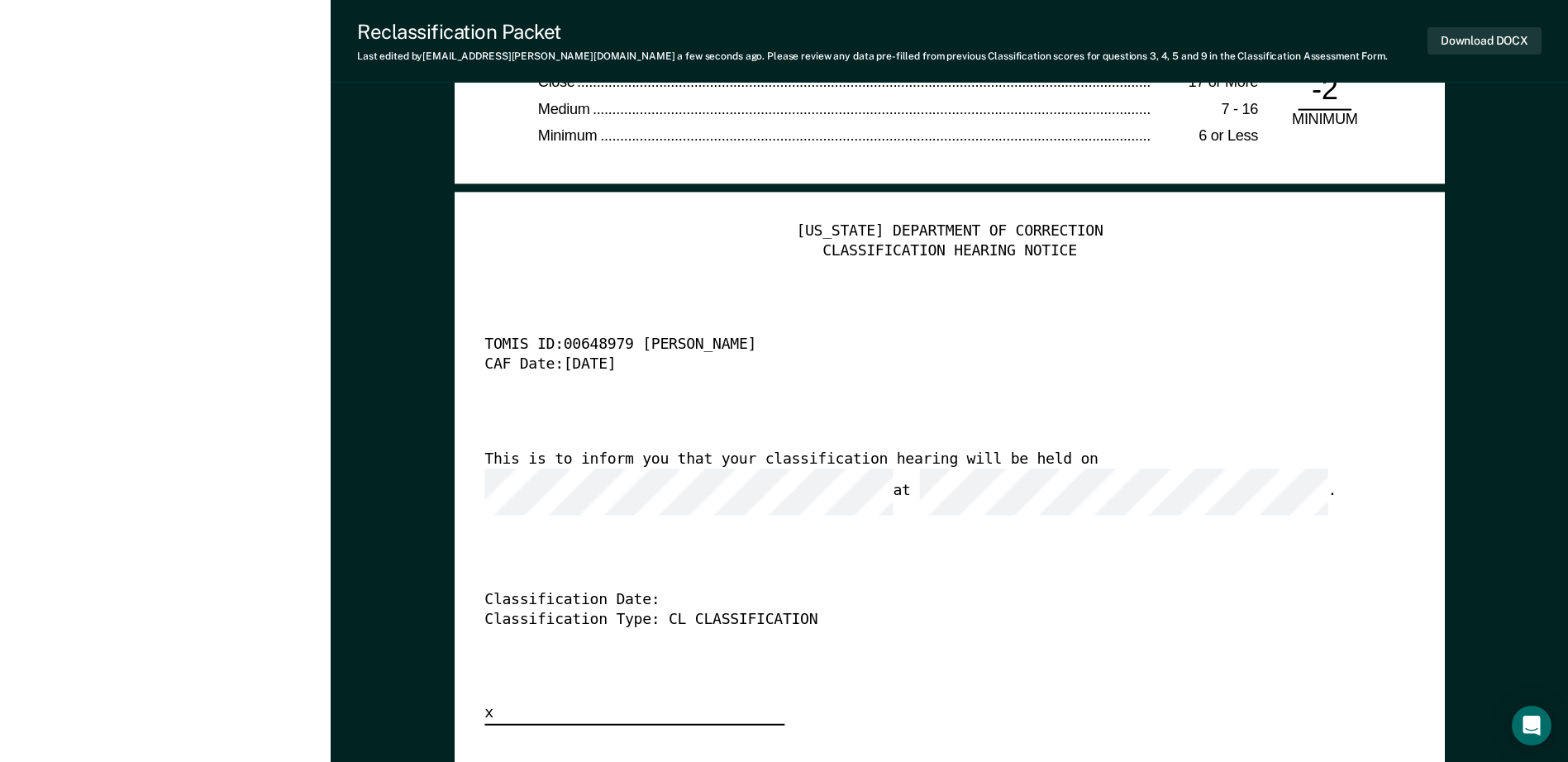
click at [945, 677] on div "[US_STATE] DEPARTMENT OF CORRECTION CLASSIFICATION HEARING NOTICE TOMIS ID: 006…" at bounding box center [950, 475] width 930 height 504
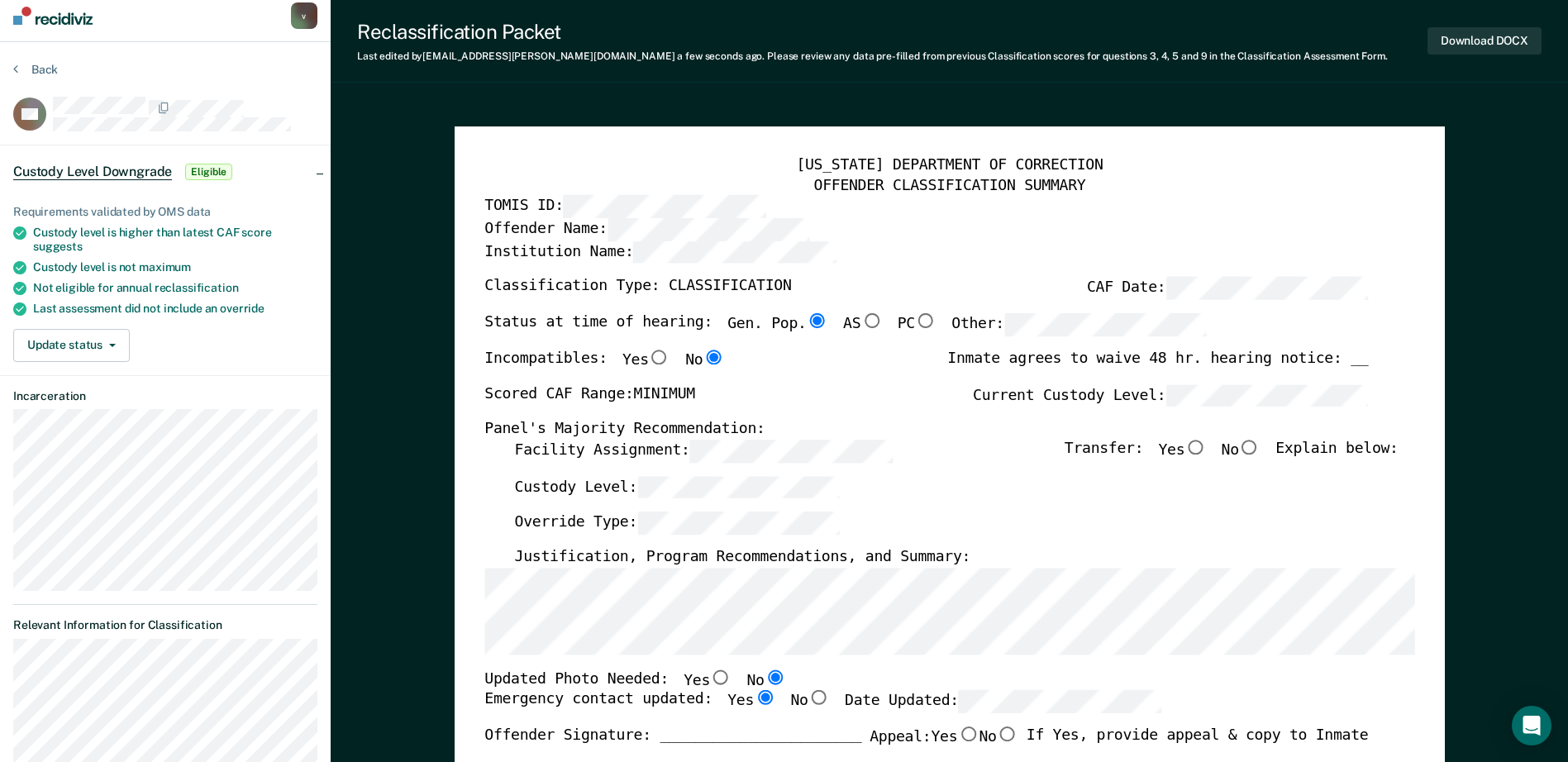
scroll to position [0, 0]
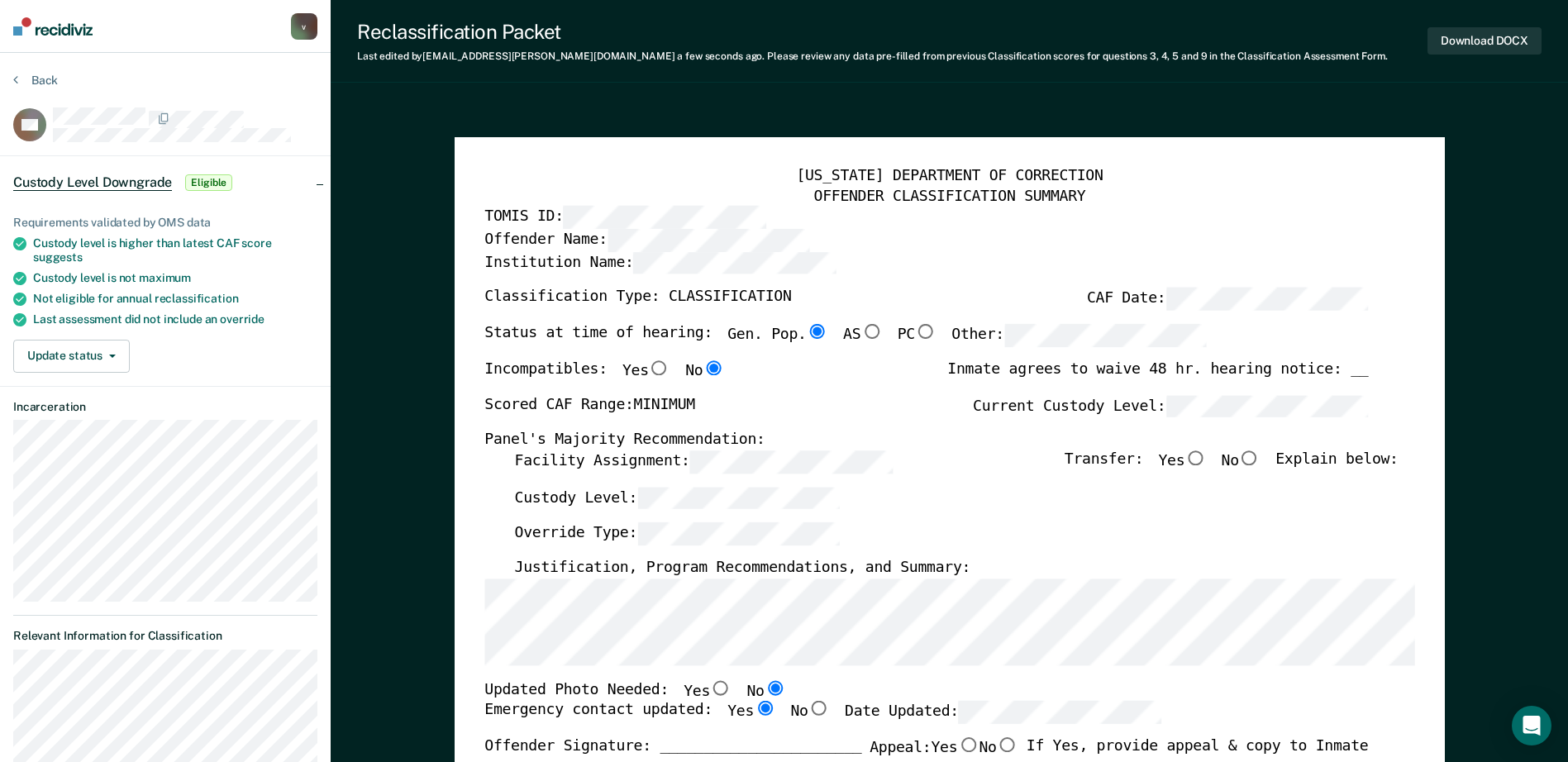
click at [1255, 463] on input "No" at bounding box center [1249, 457] width 22 height 15
type textarea "x"
radio input "true"
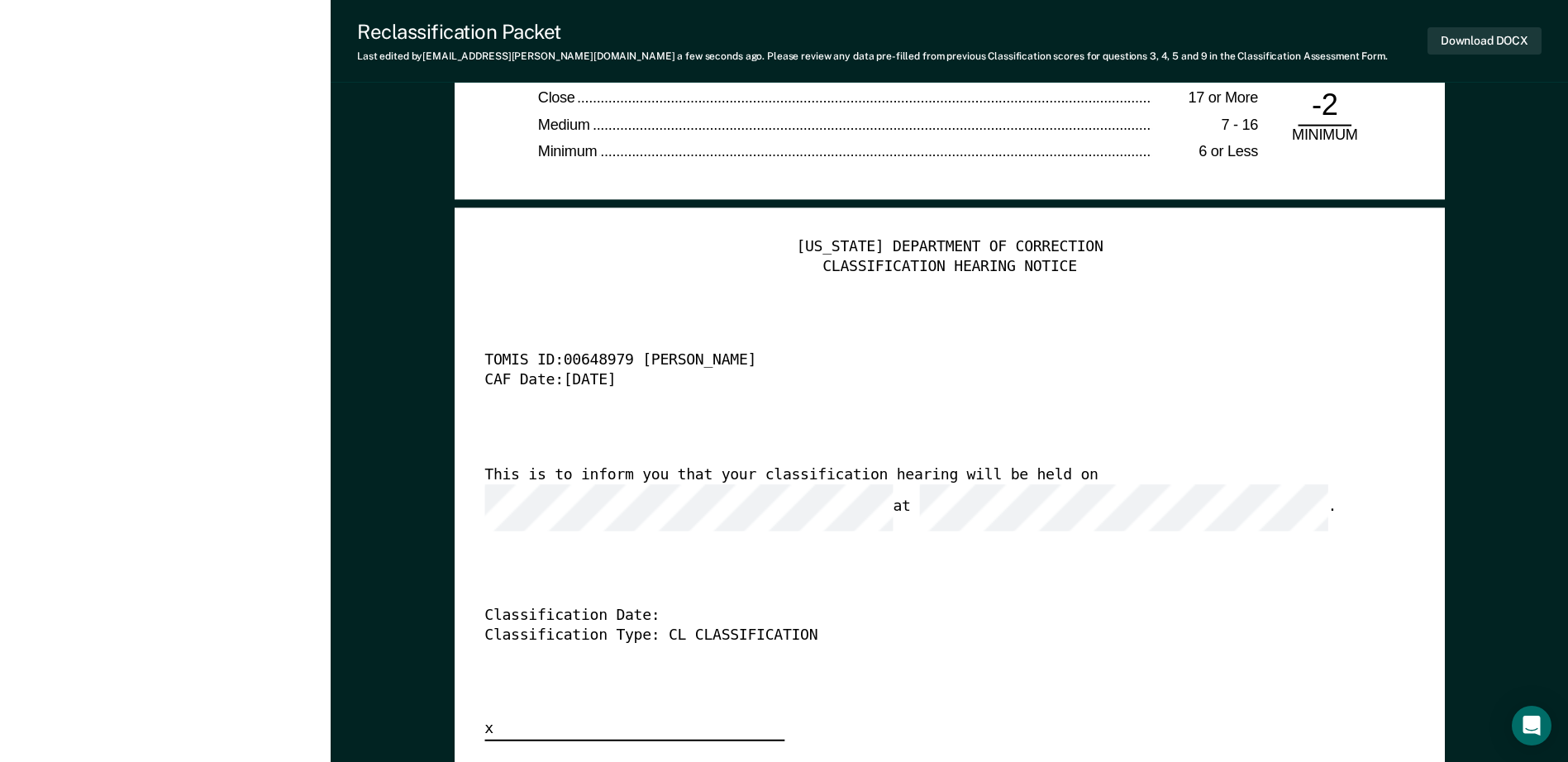
scroll to position [3803, 0]
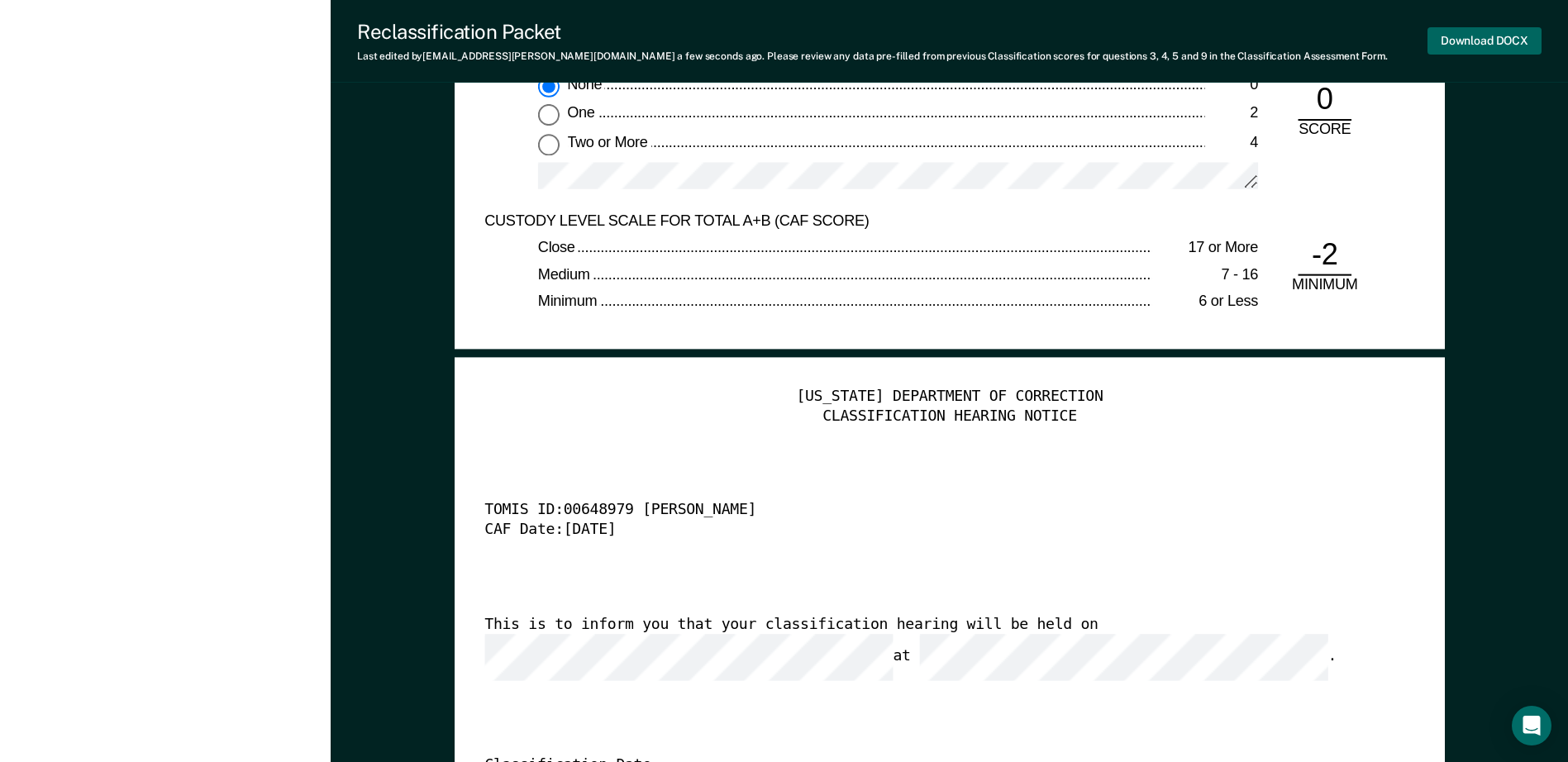
click at [1490, 32] on button "Download DOCX" at bounding box center [1485, 42] width 114 height 28
type textarea "x"
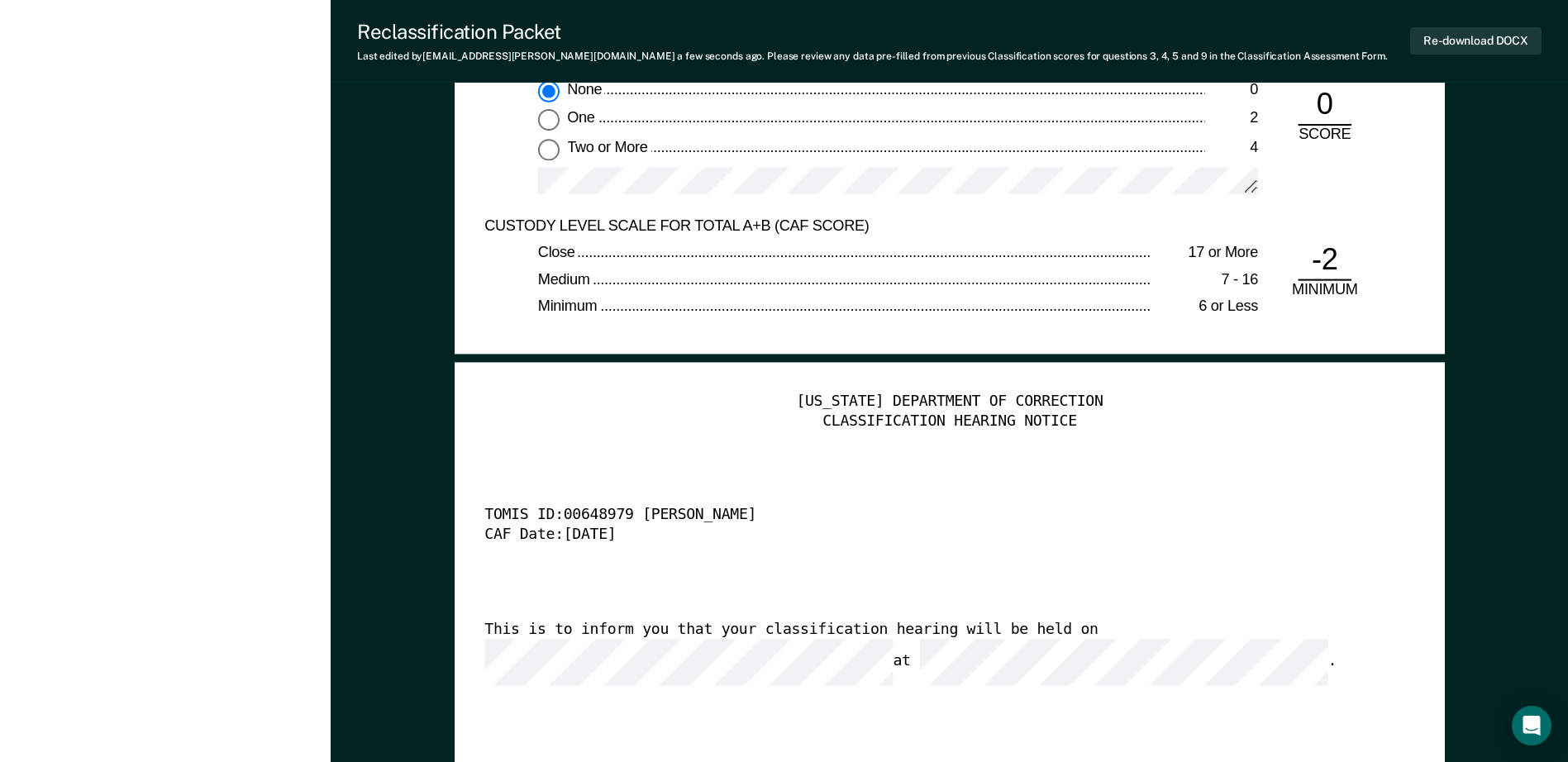
scroll to position [3225, 0]
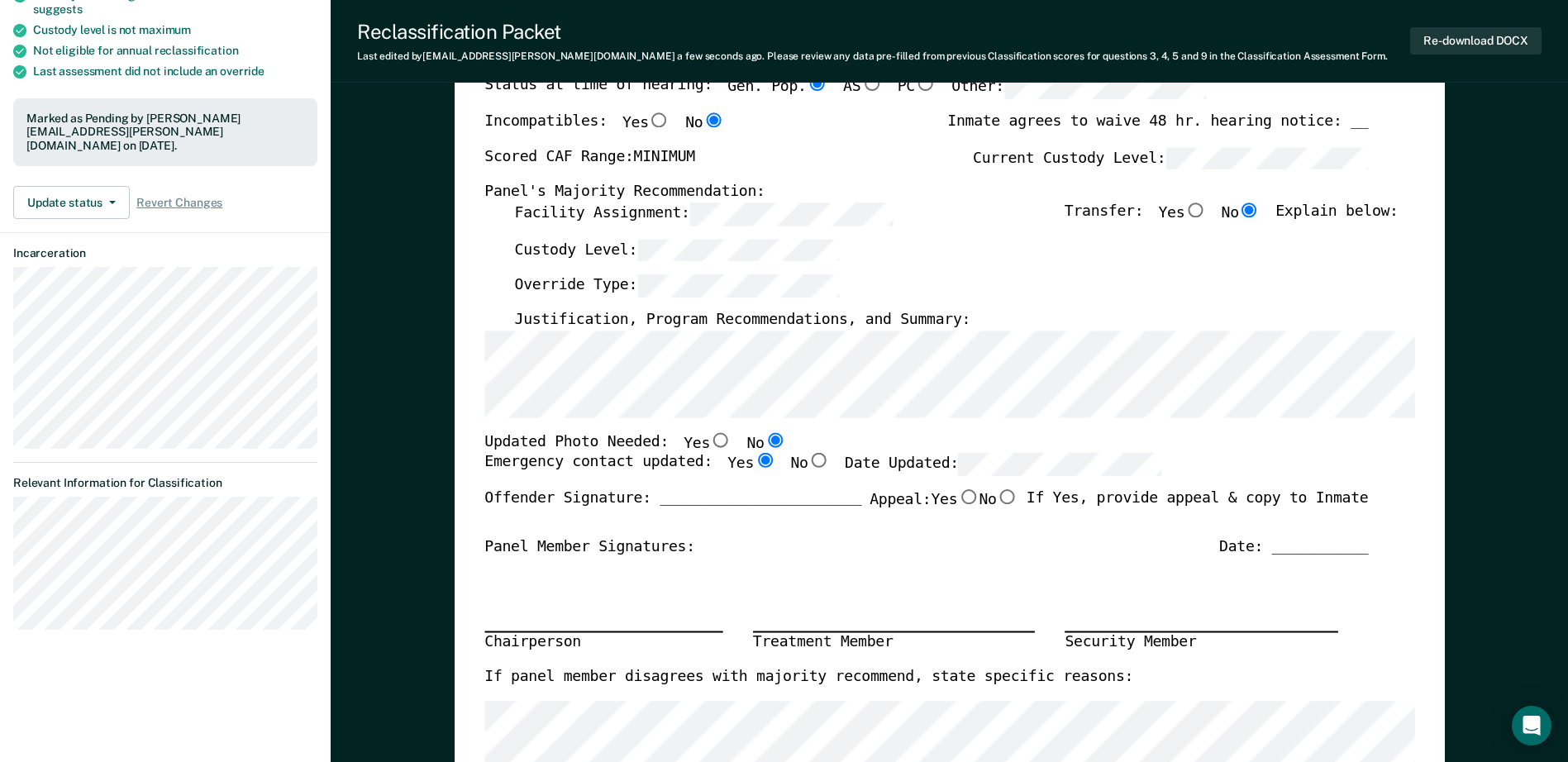
scroll to position [0, 0]
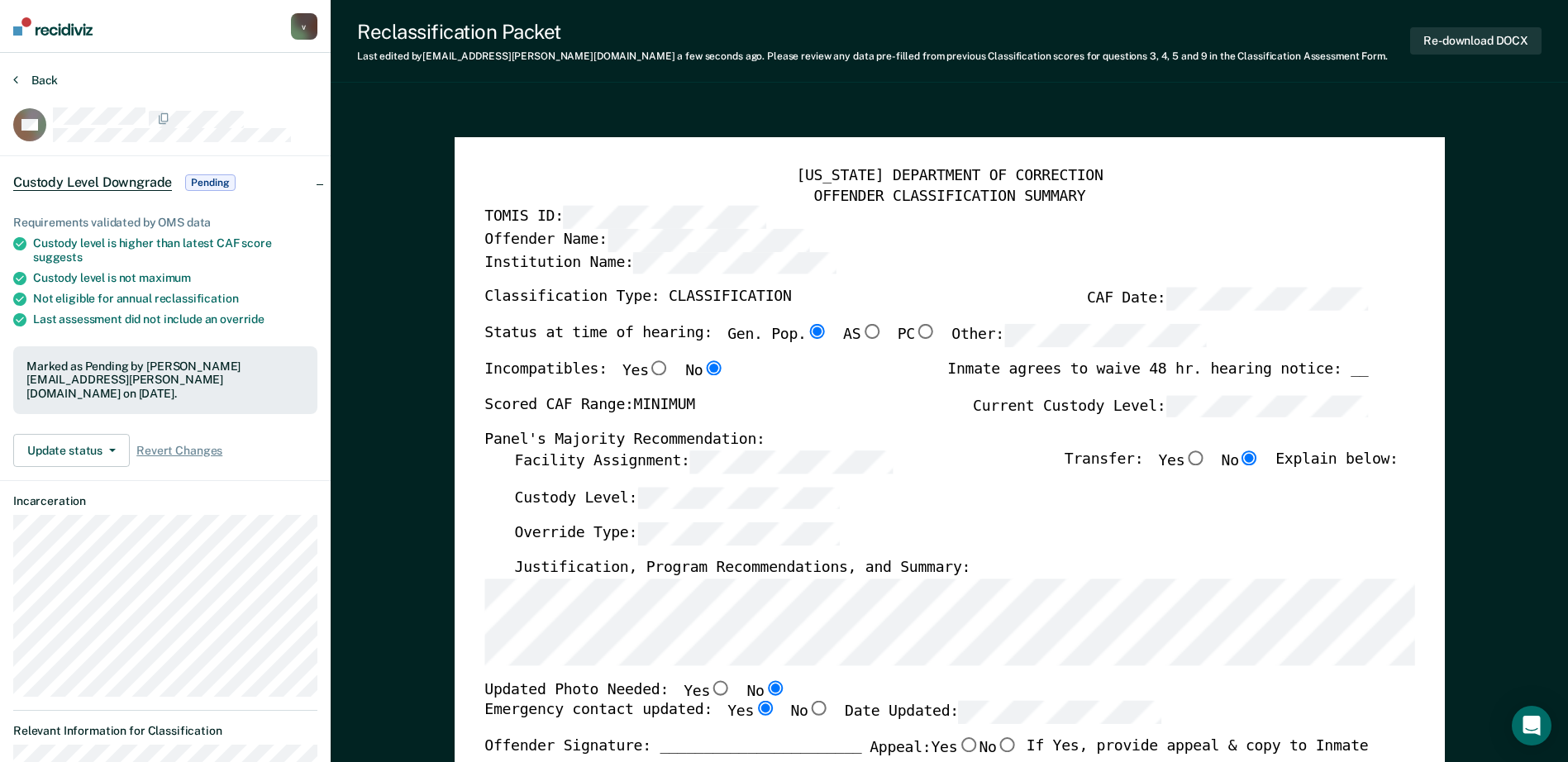
click at [38, 74] on button "Back" at bounding box center [35, 80] width 45 height 15
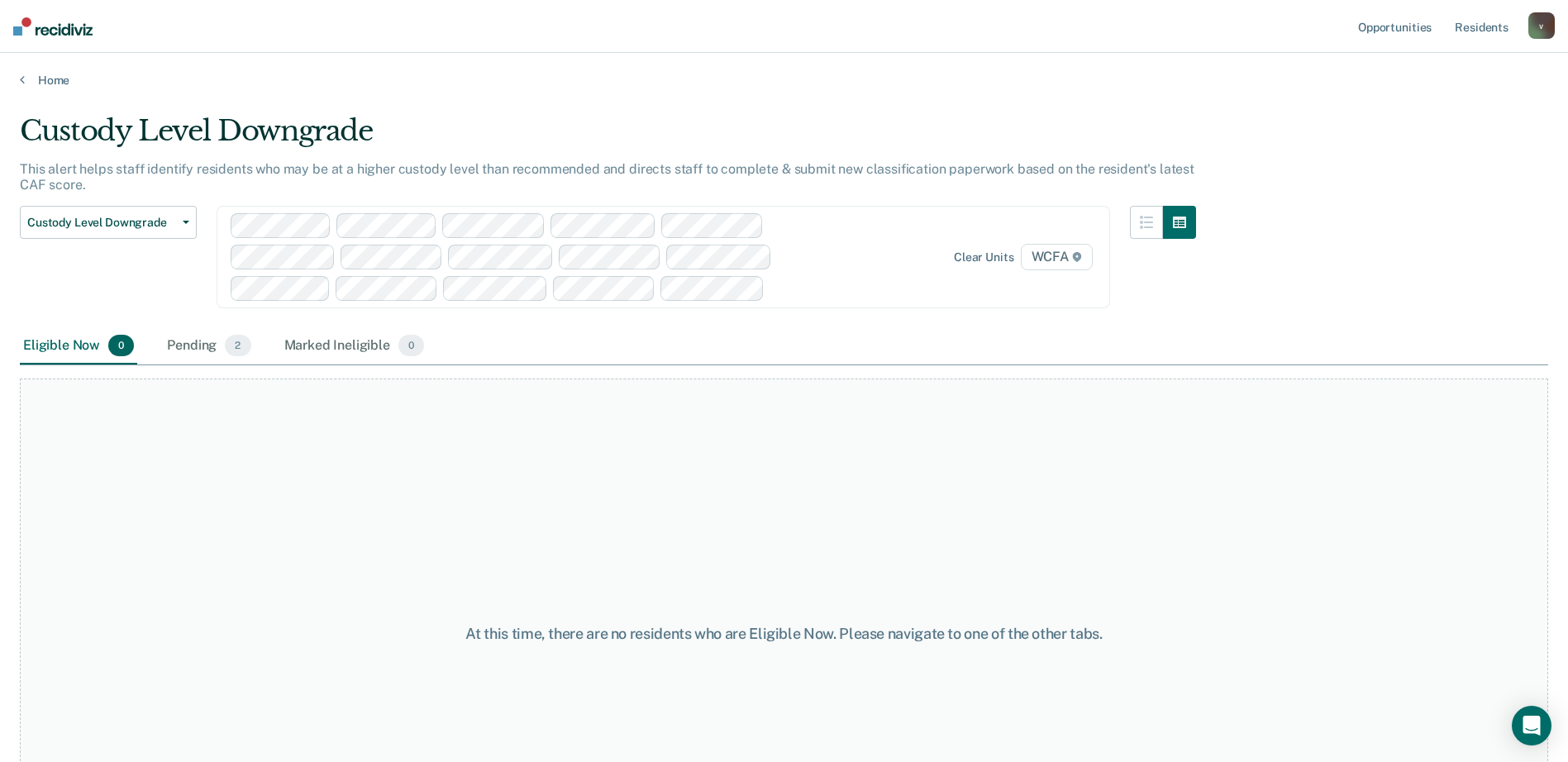
click at [836, 248] on div at bounding box center [533, 256] width 606 height 87
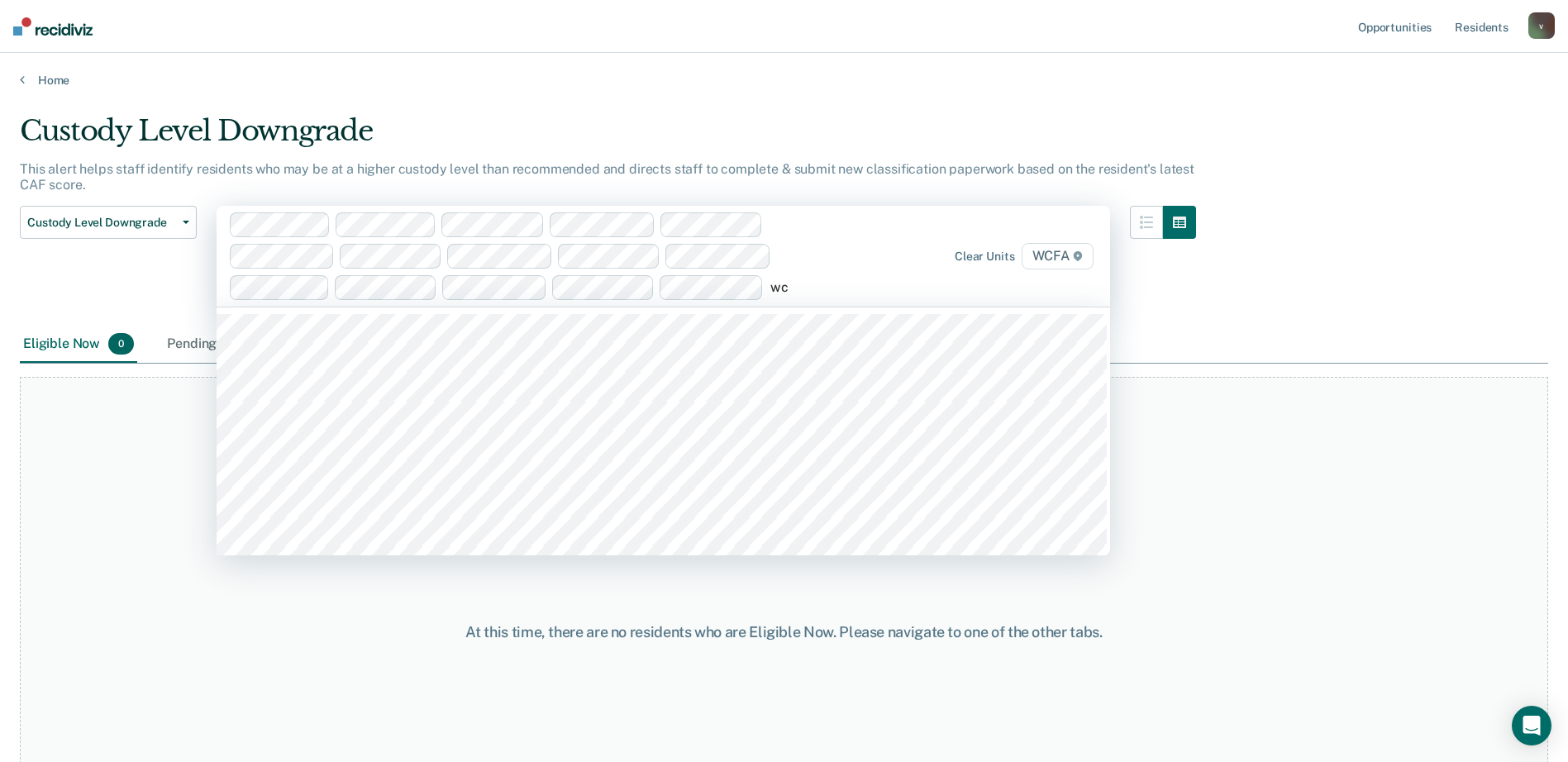
type input "wcf"
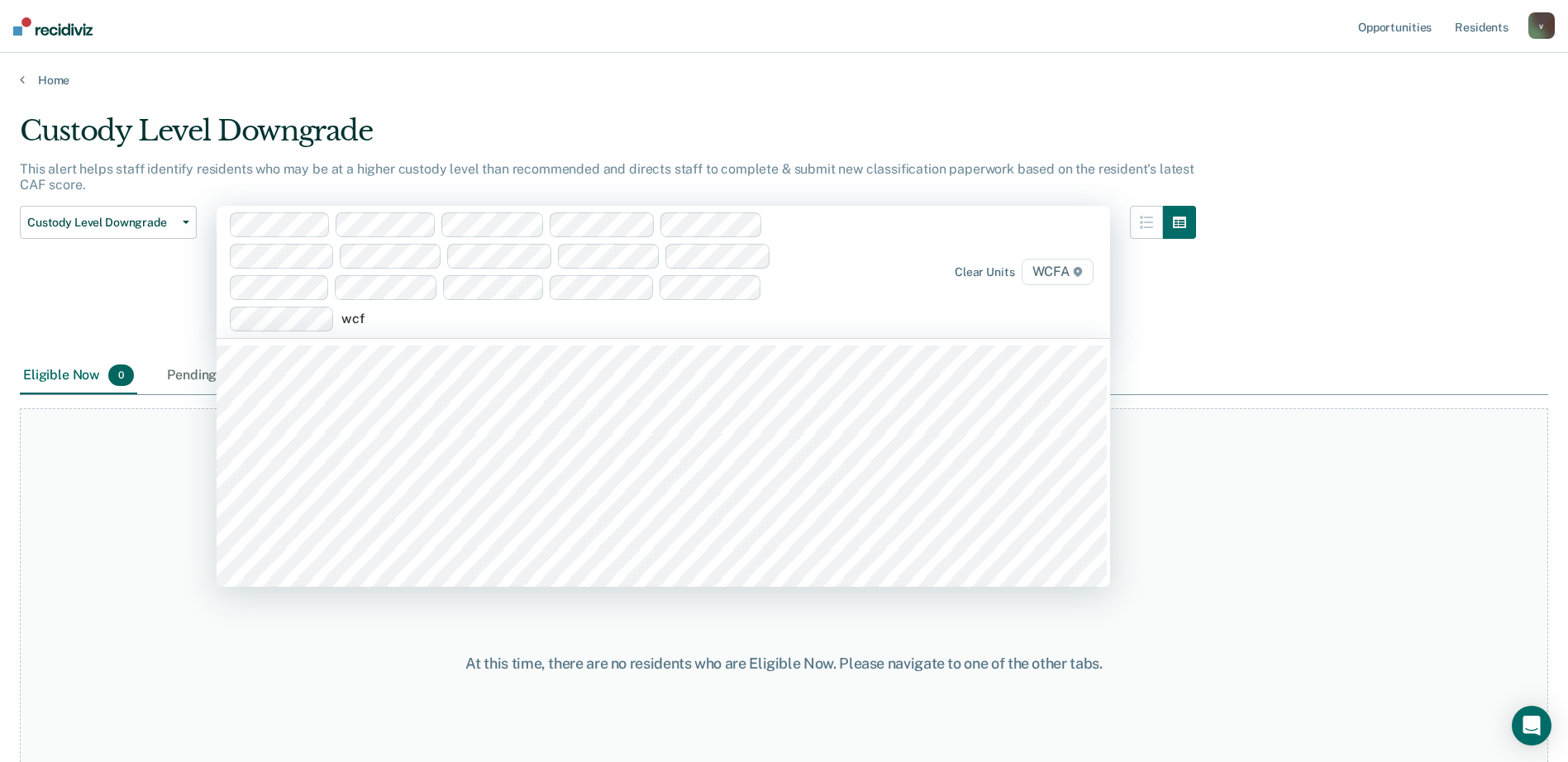
type input "wcfa"
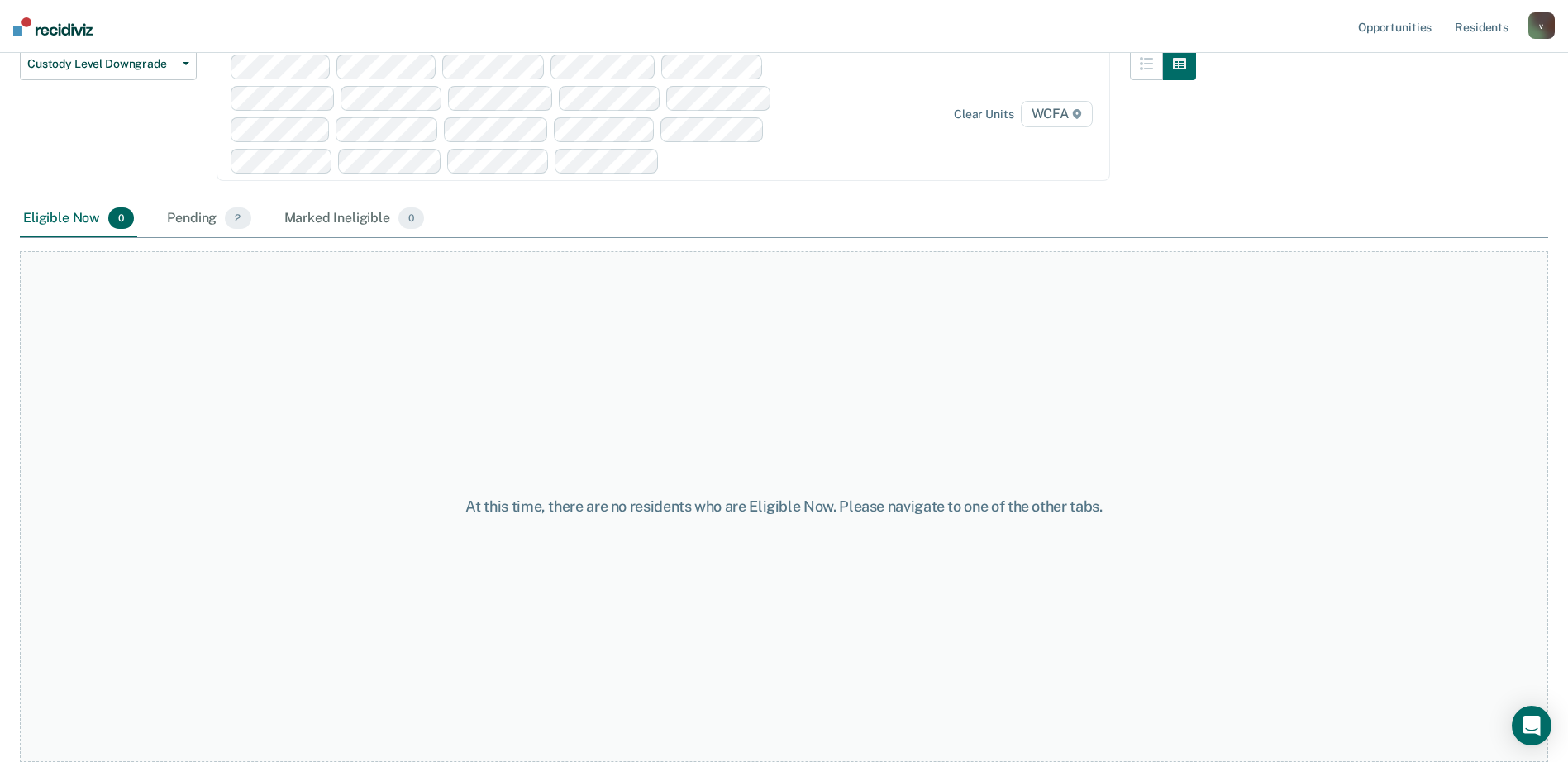
drag, startPoint x: 763, startPoint y: 158, endPoint x: 769, endPoint y: 173, distance: 16.2
click at [769, 173] on div at bounding box center [533, 114] width 606 height 119
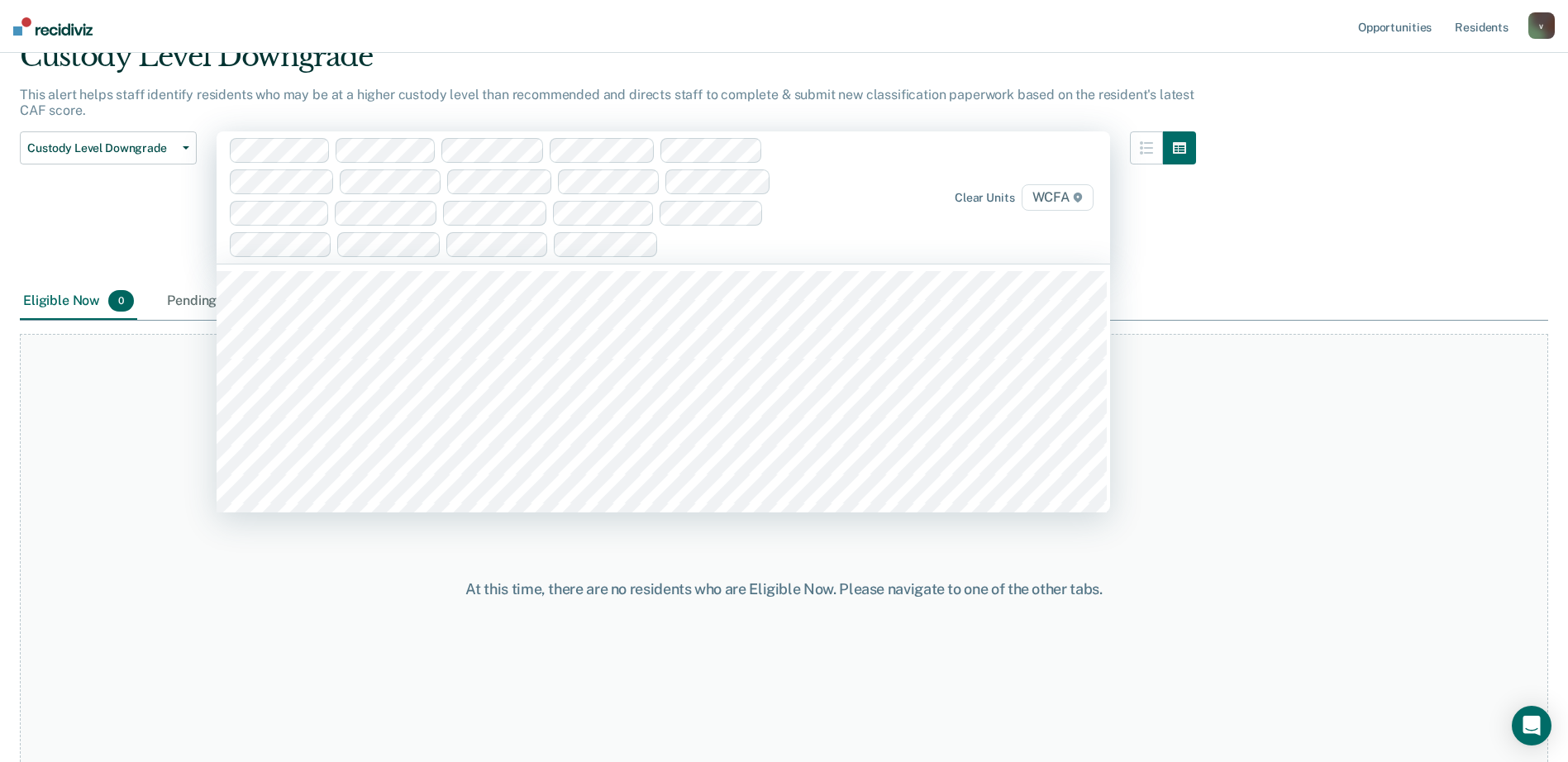
scroll to position [0, 0]
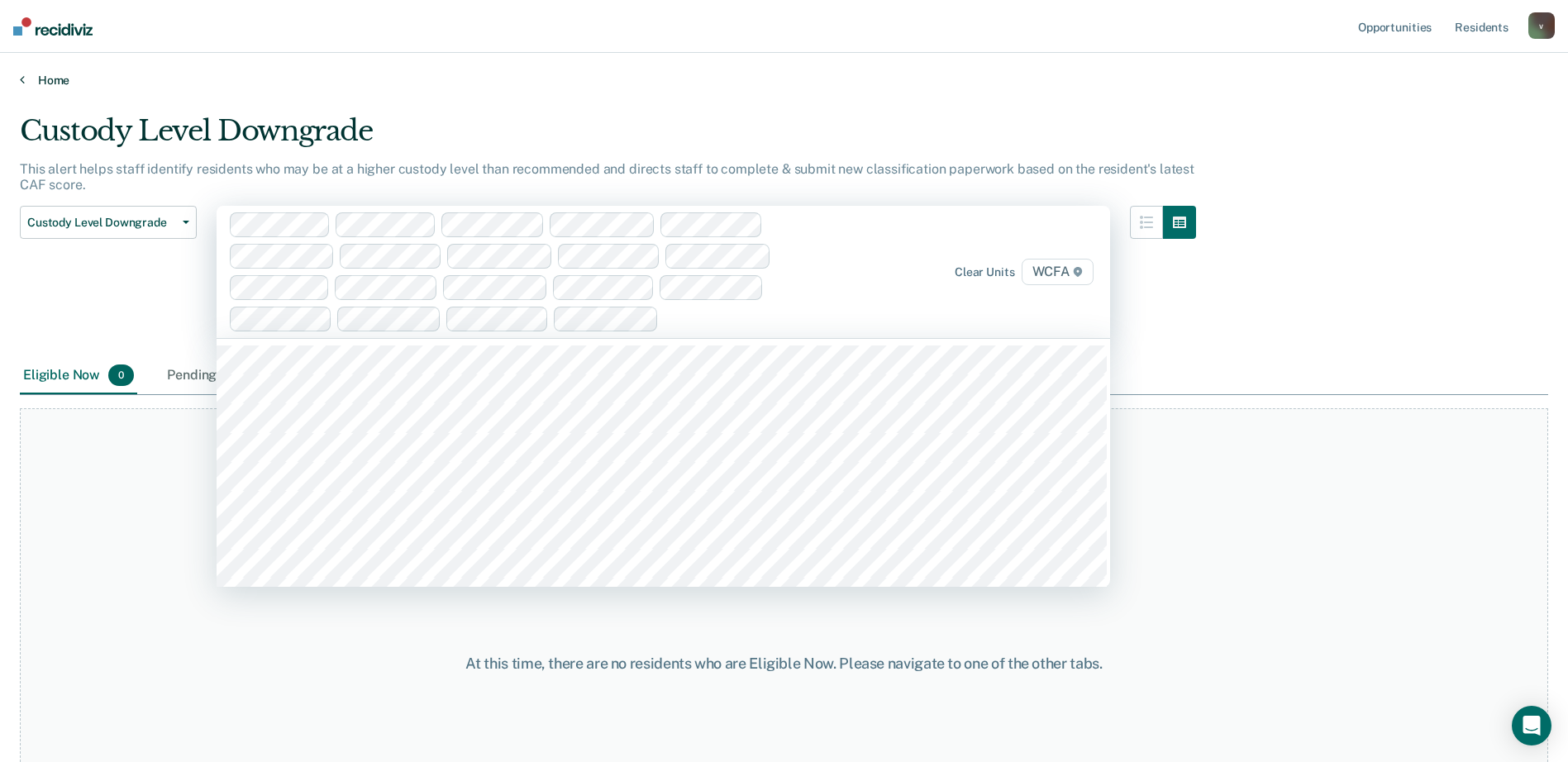
click at [47, 80] on link "Home" at bounding box center [784, 80] width 1529 height 15
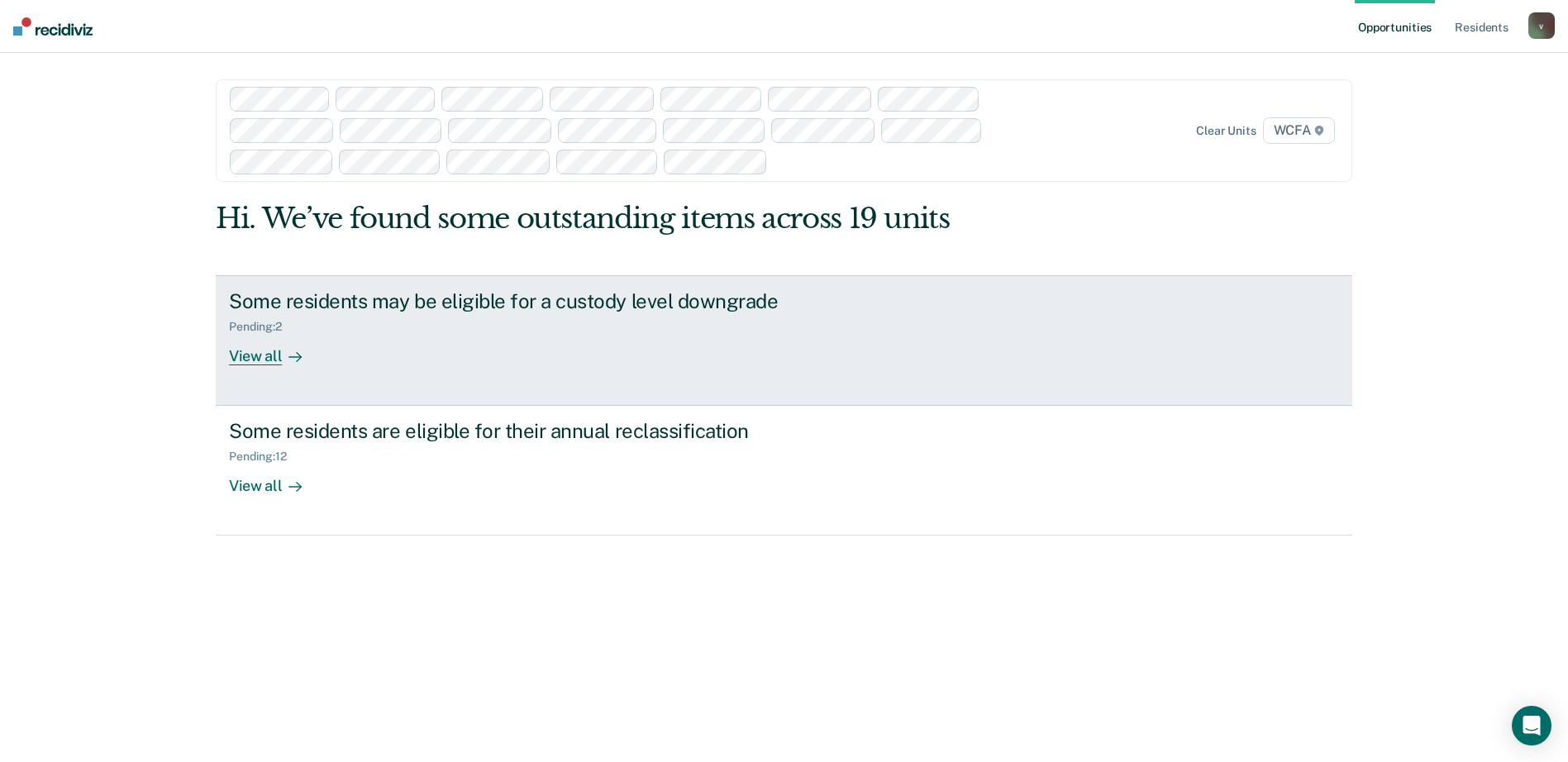
click at [274, 358] on div "View all" at bounding box center [275, 349] width 93 height 32
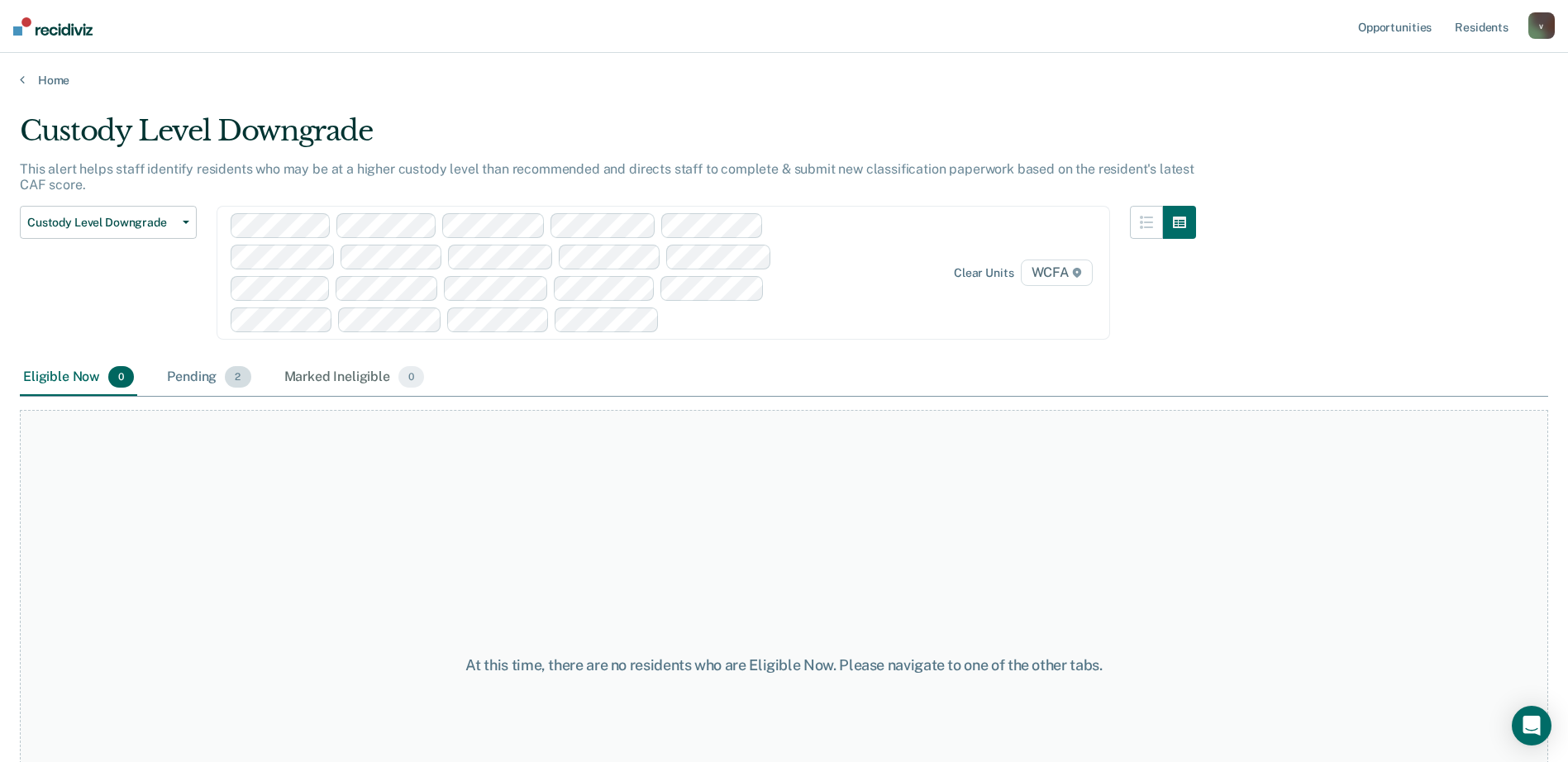
click at [237, 376] on span "2" at bounding box center [238, 377] width 26 height 22
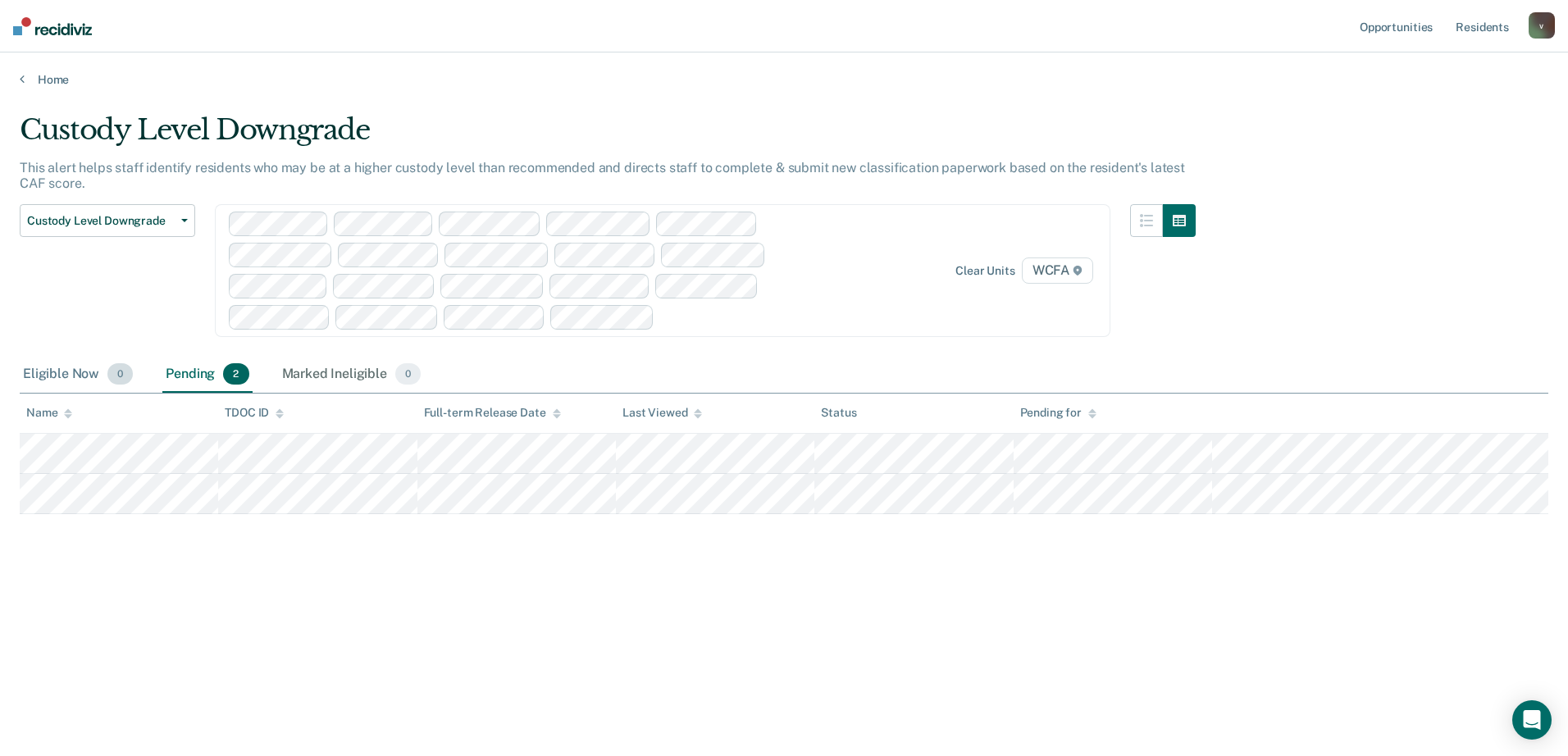
click at [71, 375] on div "Eligible Now 0" at bounding box center [78, 375] width 117 height 36
